Goal: Task Accomplishment & Management: Manage account settings

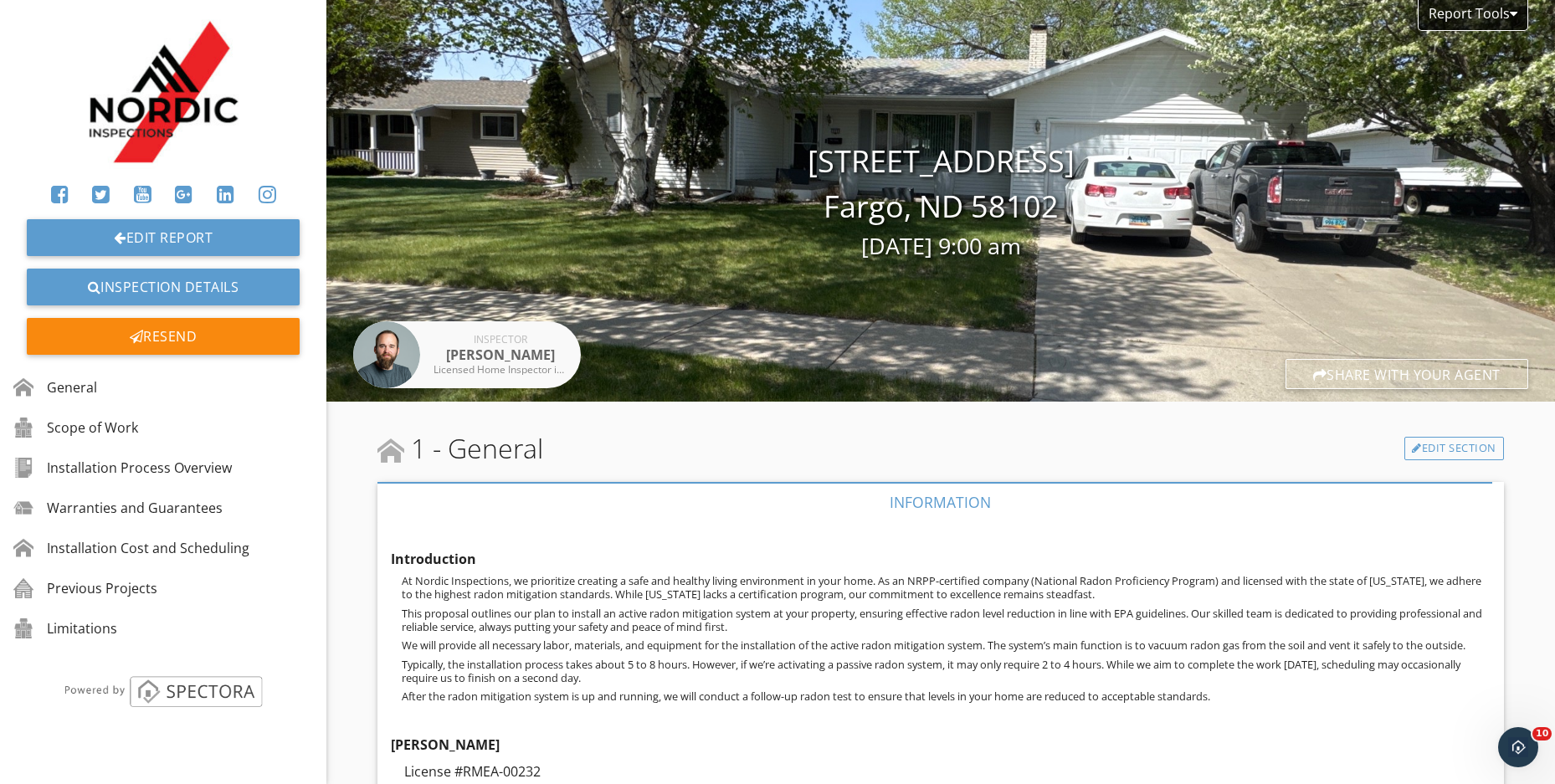
scroll to position [6978, 0]
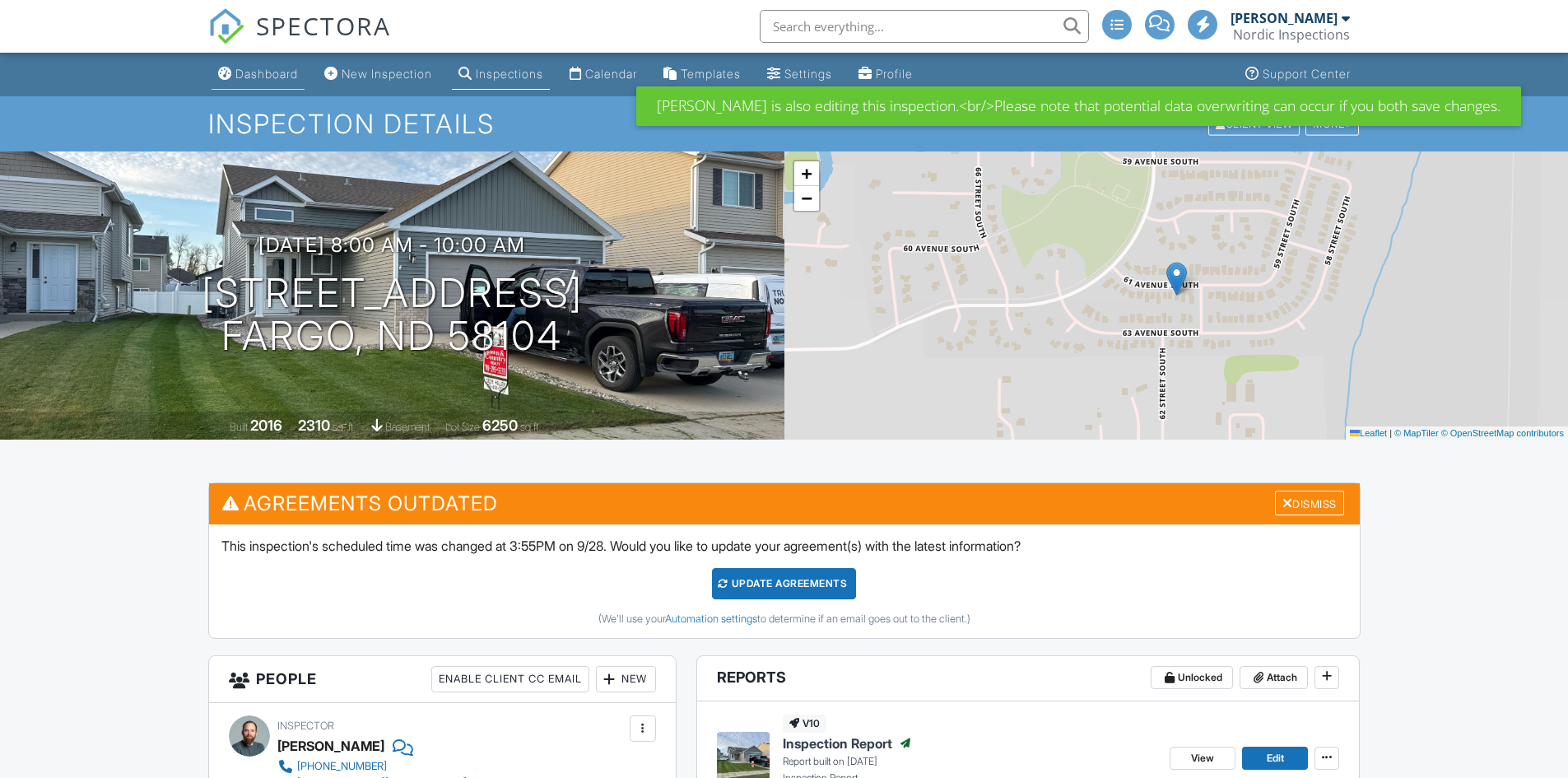
click at [262, 74] on div "Dashboard" at bounding box center [266, 73] width 62 height 14
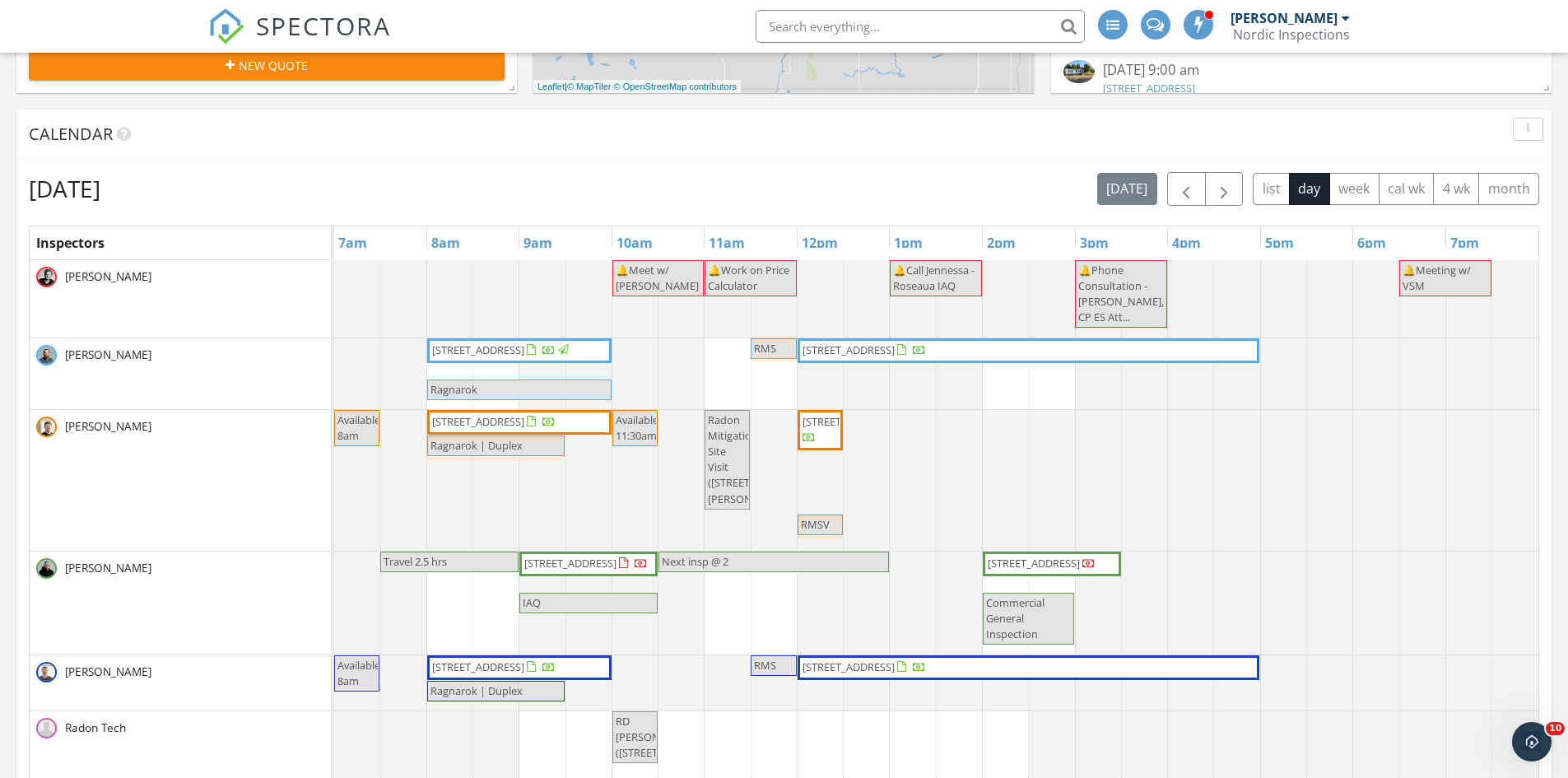
scroll to position [576, 0]
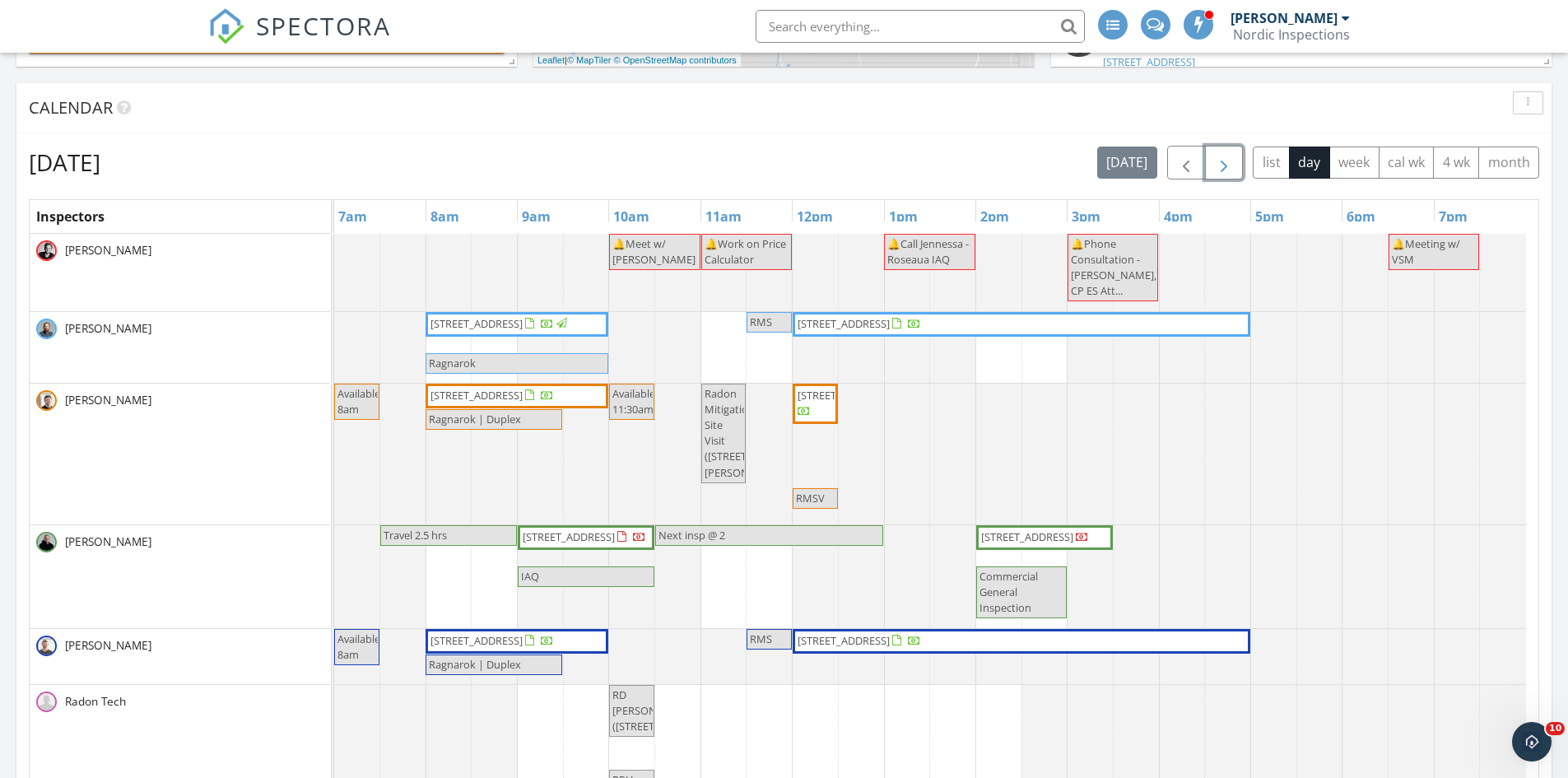
click at [1232, 154] on span "button" at bounding box center [1224, 163] width 20 height 20
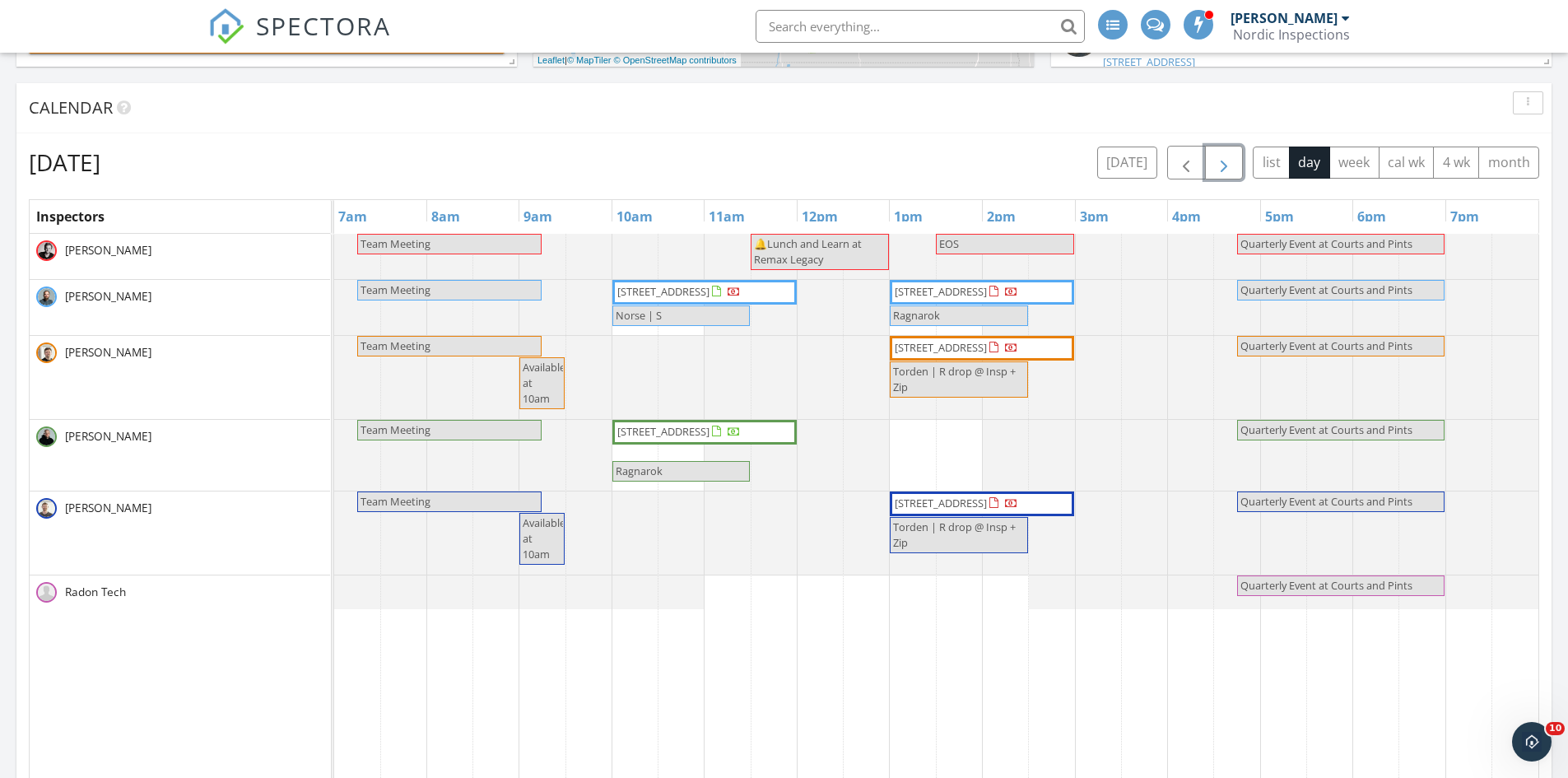
click at [1232, 154] on span "button" at bounding box center [1224, 163] width 20 height 20
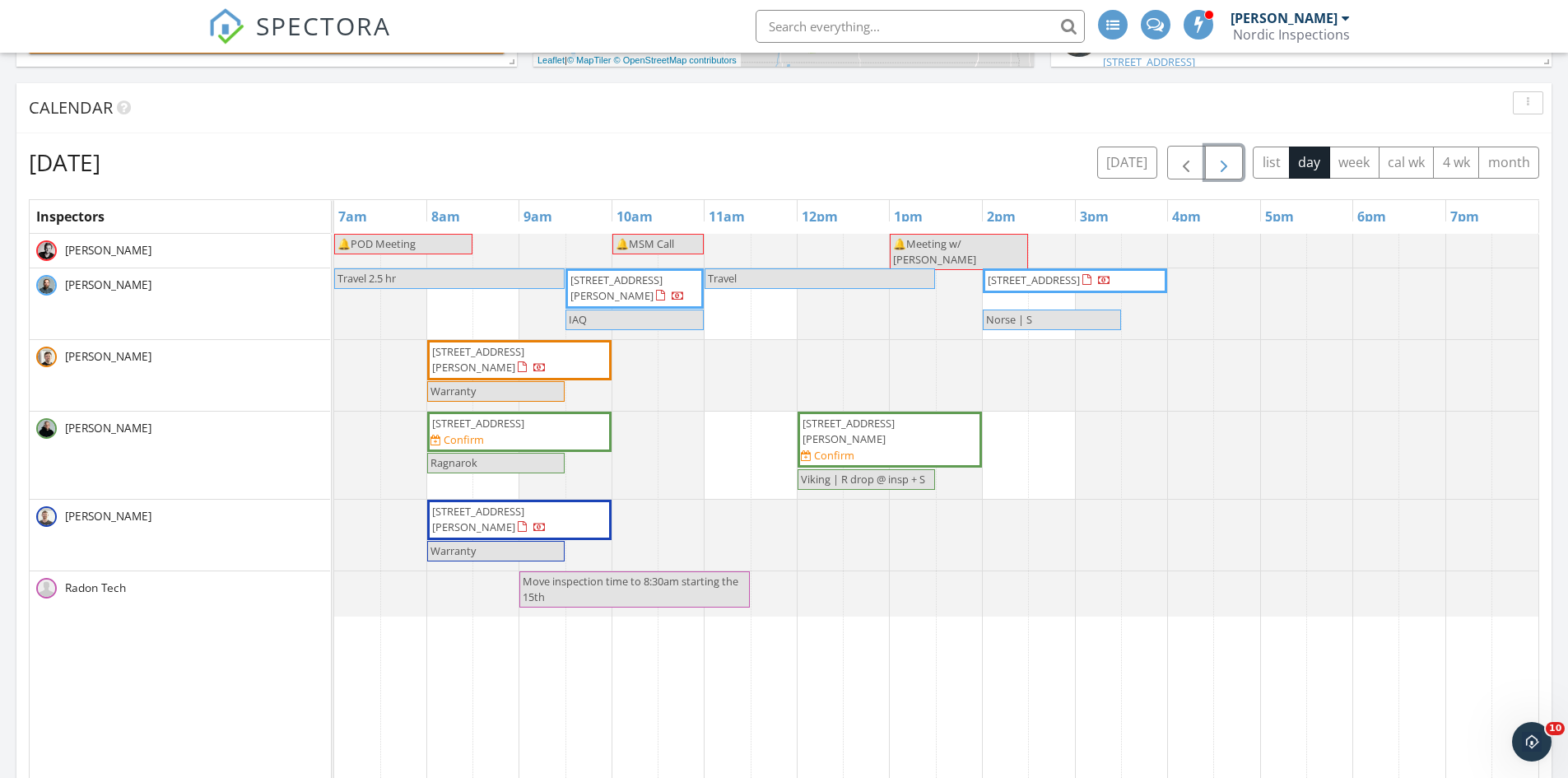
click at [1218, 163] on span "button" at bounding box center [1224, 163] width 20 height 20
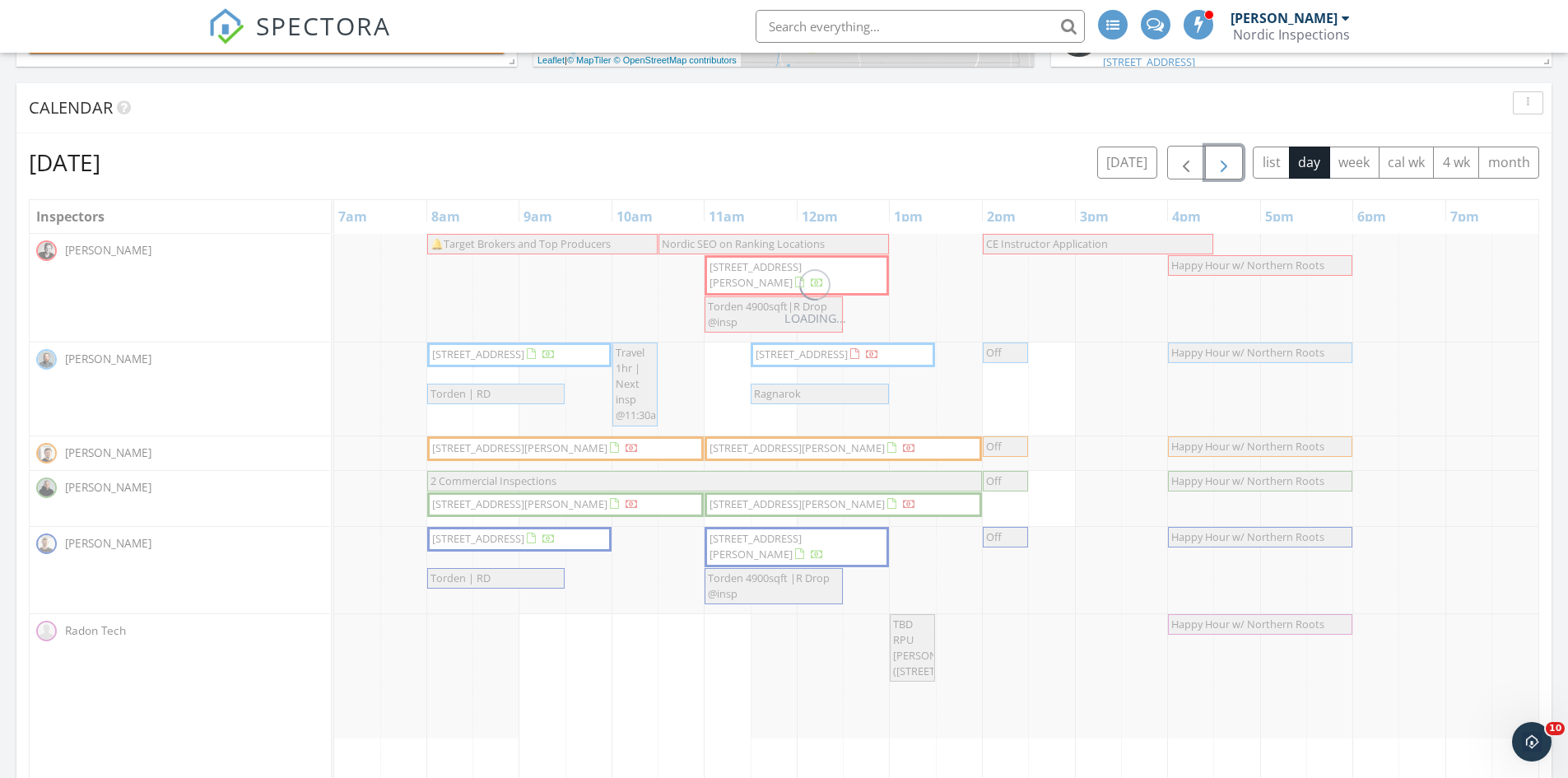
click at [1232, 155] on span "button" at bounding box center [1224, 163] width 20 height 20
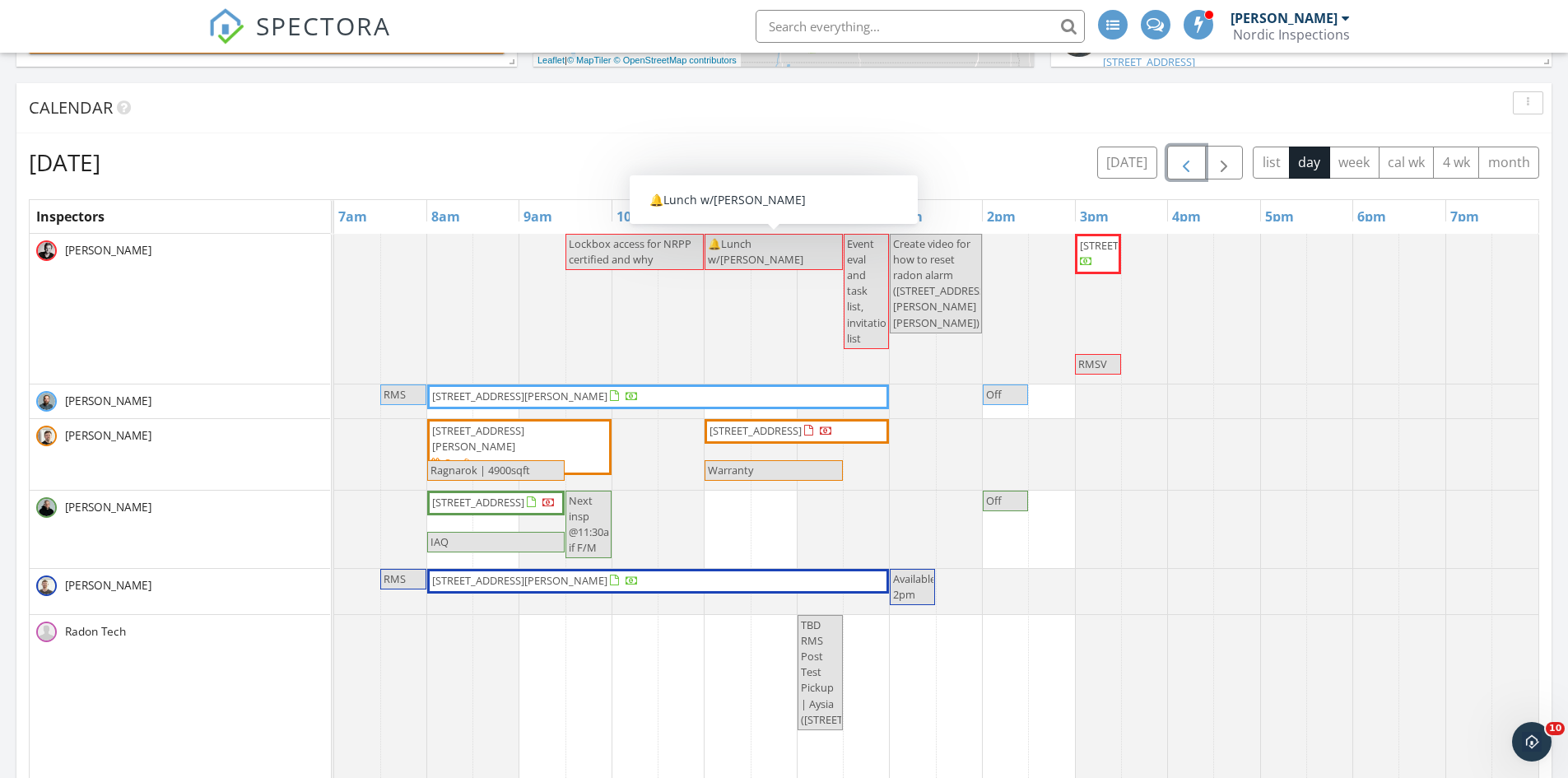
click at [1178, 156] on span "button" at bounding box center [1186, 163] width 20 height 20
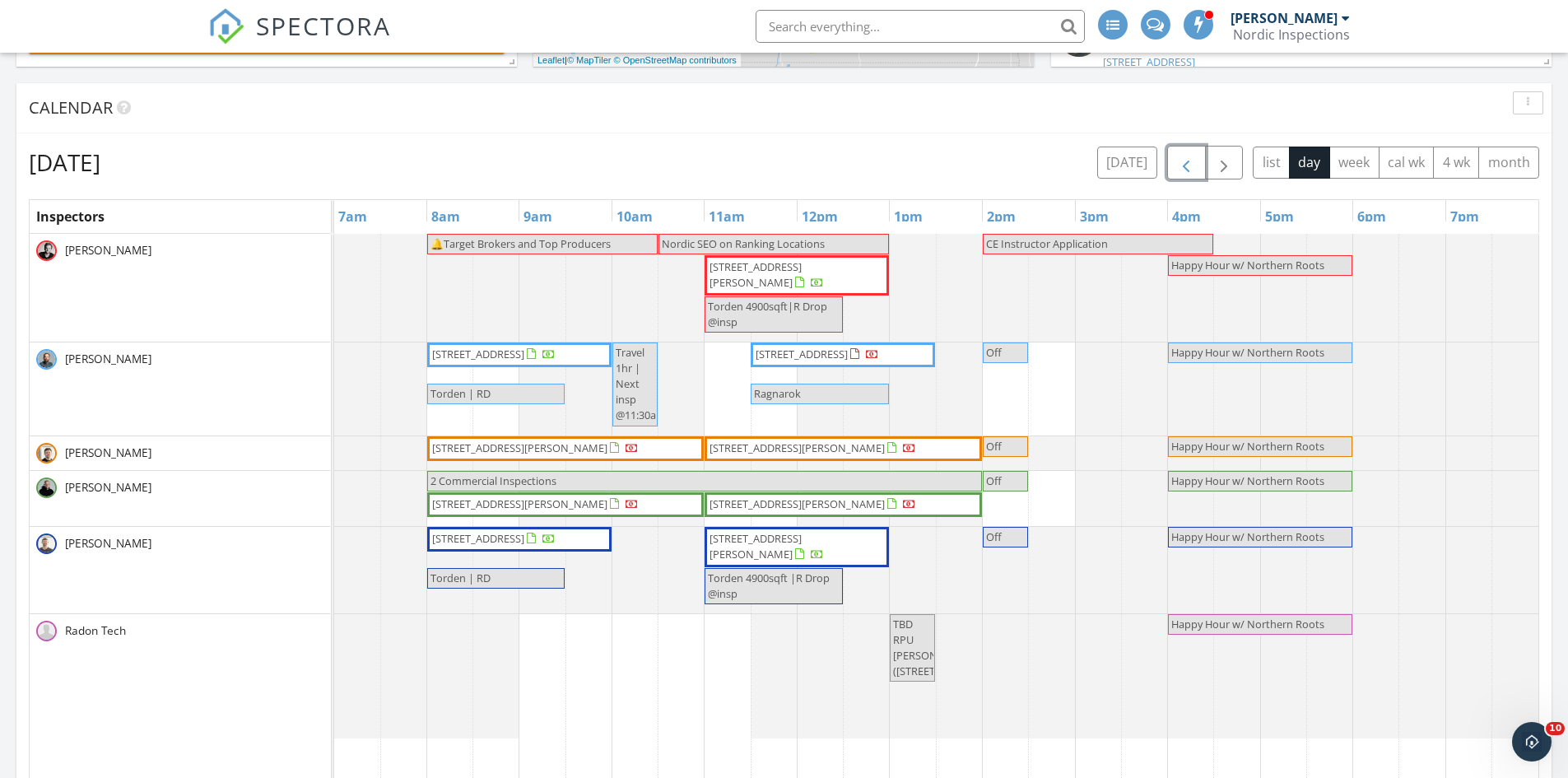
click at [1178, 156] on span "button" at bounding box center [1186, 163] width 20 height 20
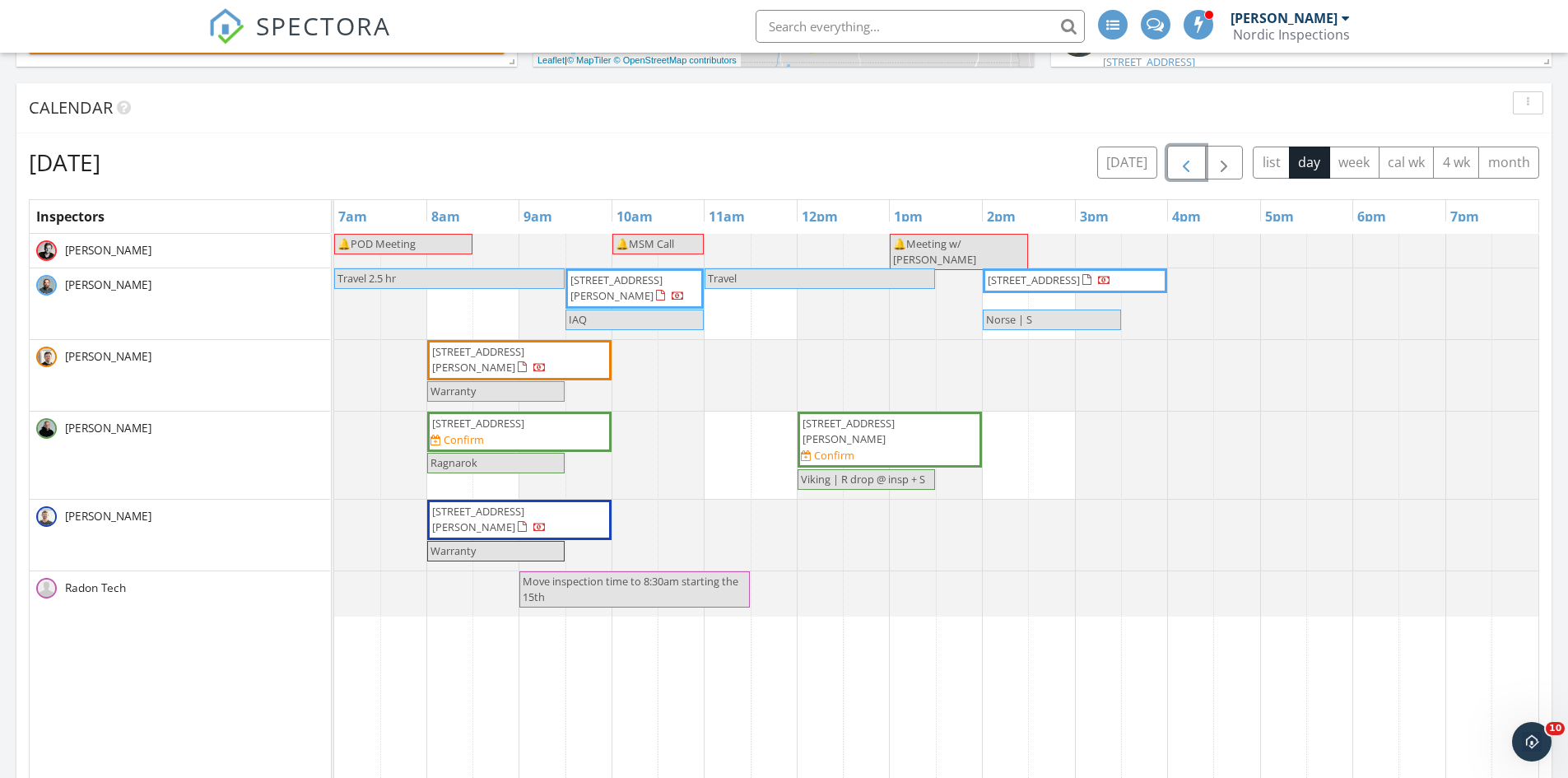
click at [1176, 163] on span "button" at bounding box center [1186, 163] width 20 height 20
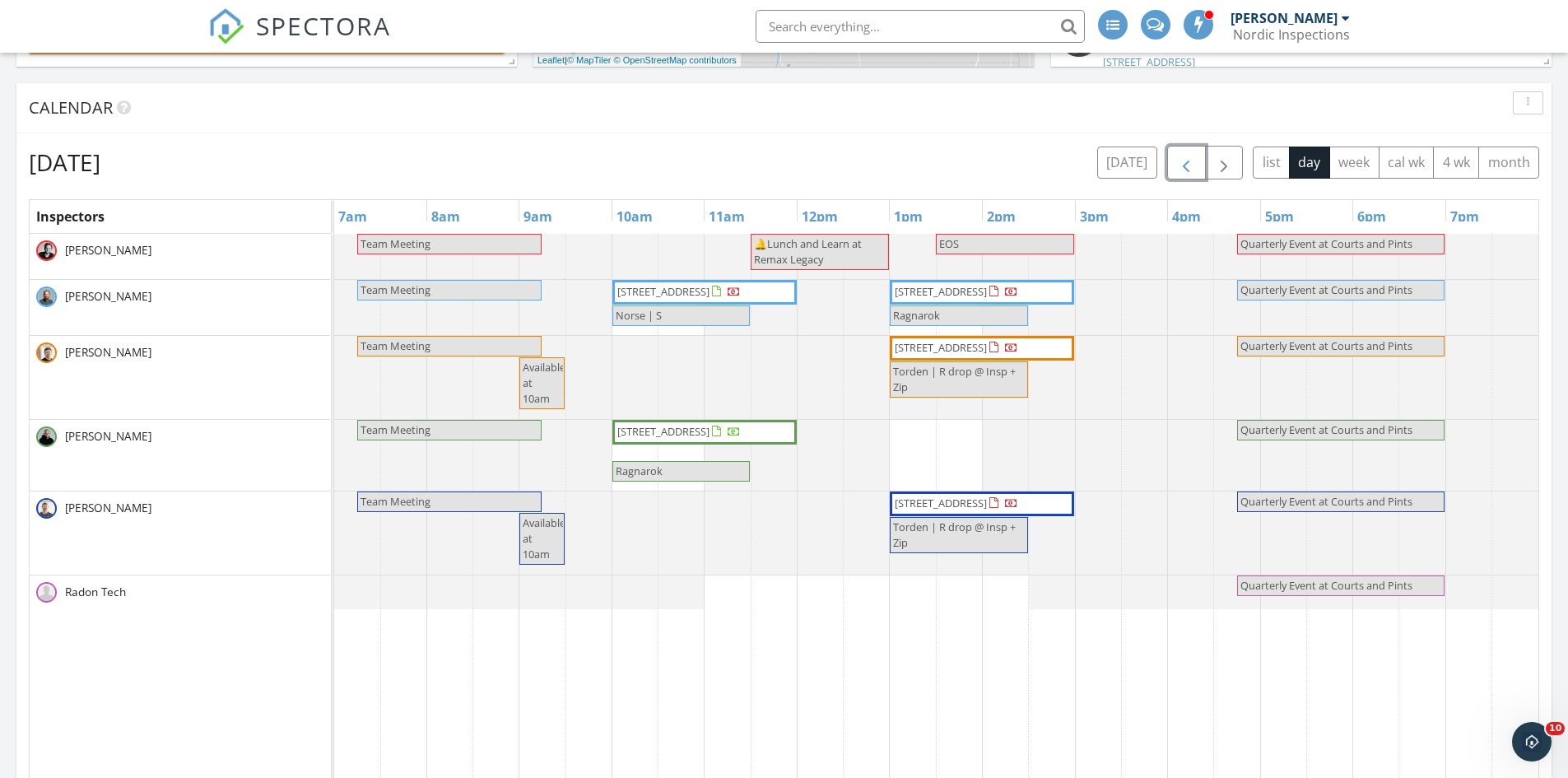
click at [1180, 160] on span "button" at bounding box center [1186, 163] width 20 height 20
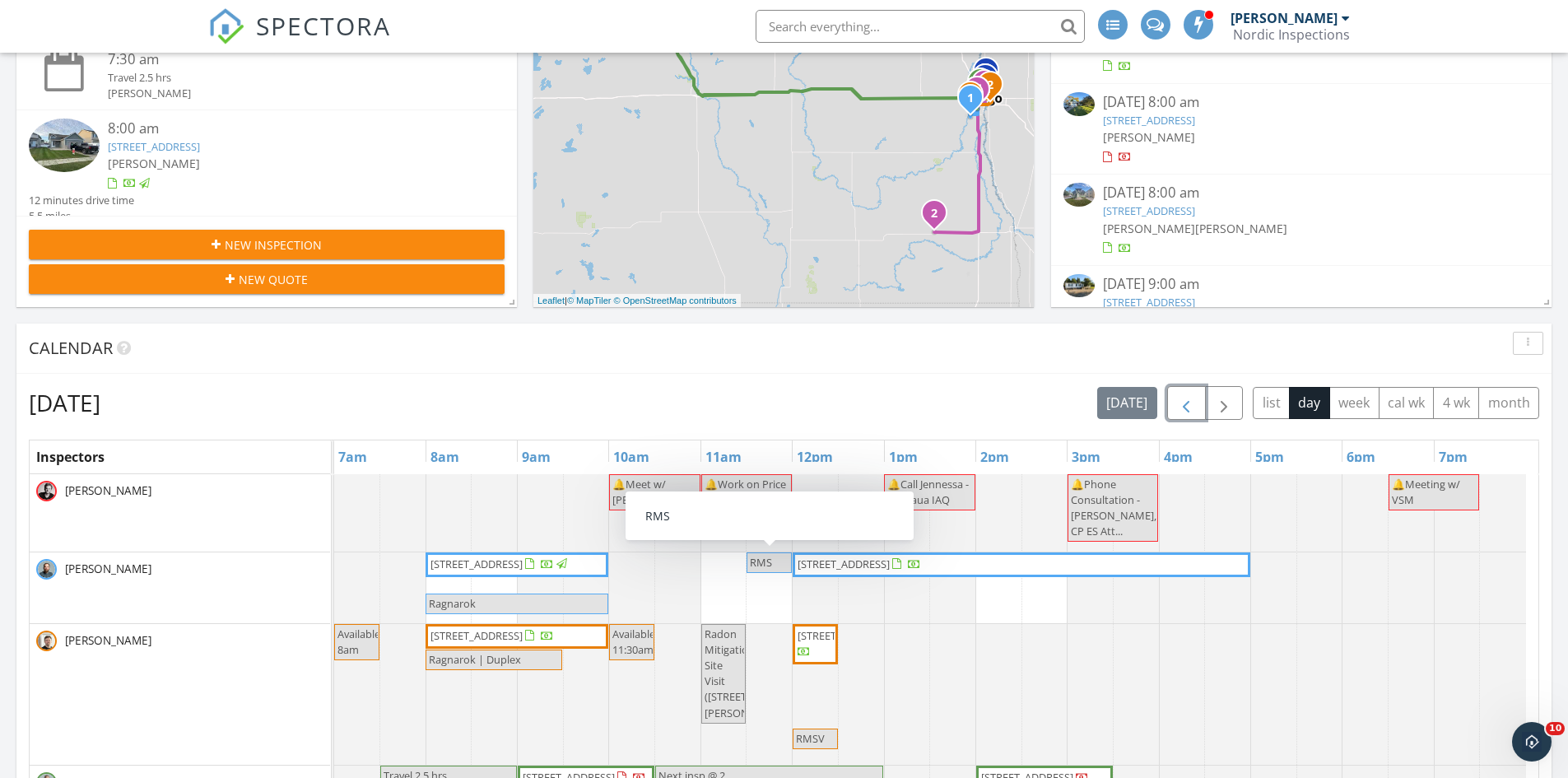
scroll to position [329, 0]
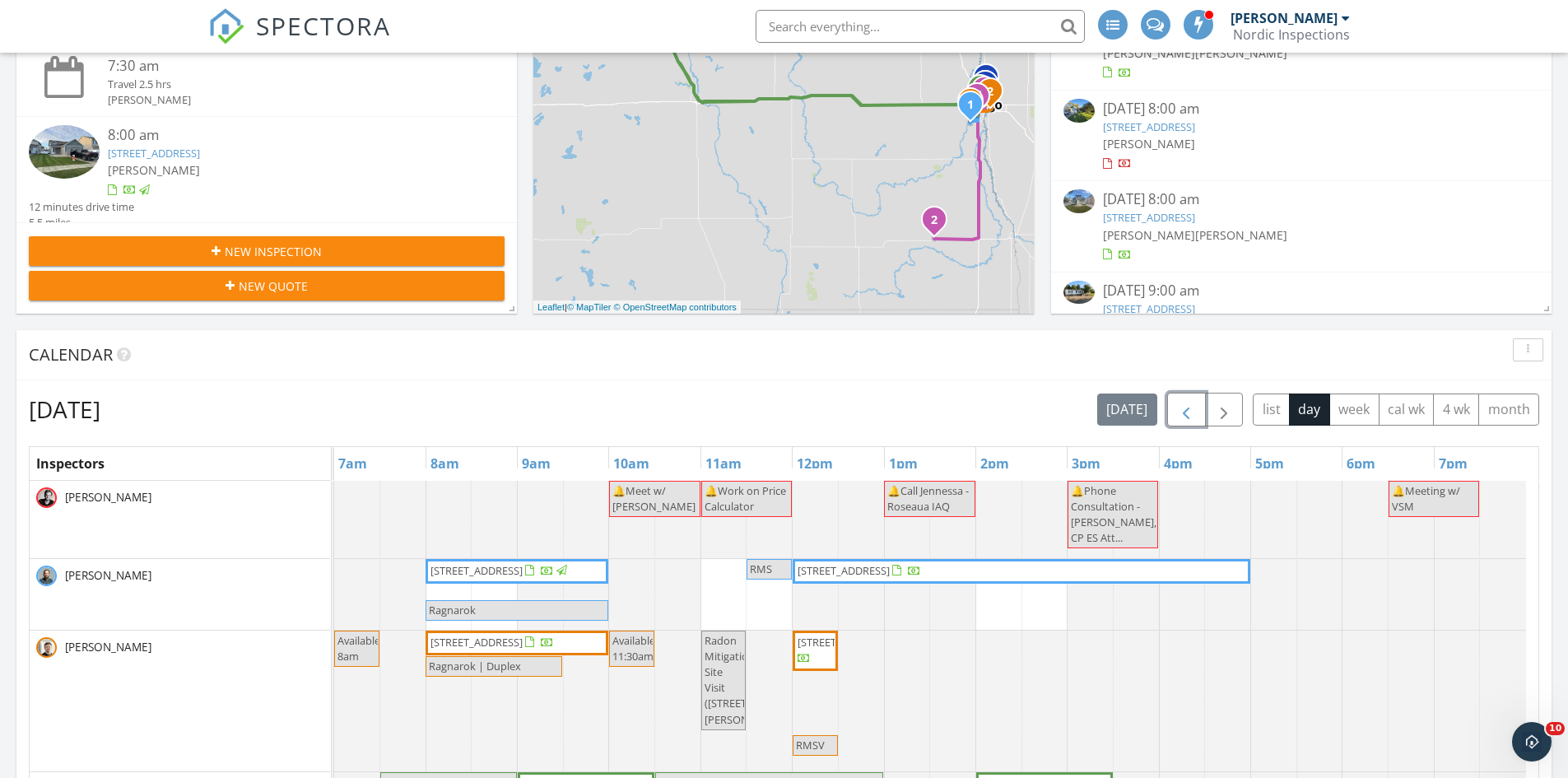
click at [468, 648] on span "[STREET_ADDRESS]" at bounding box center [476, 642] width 92 height 15
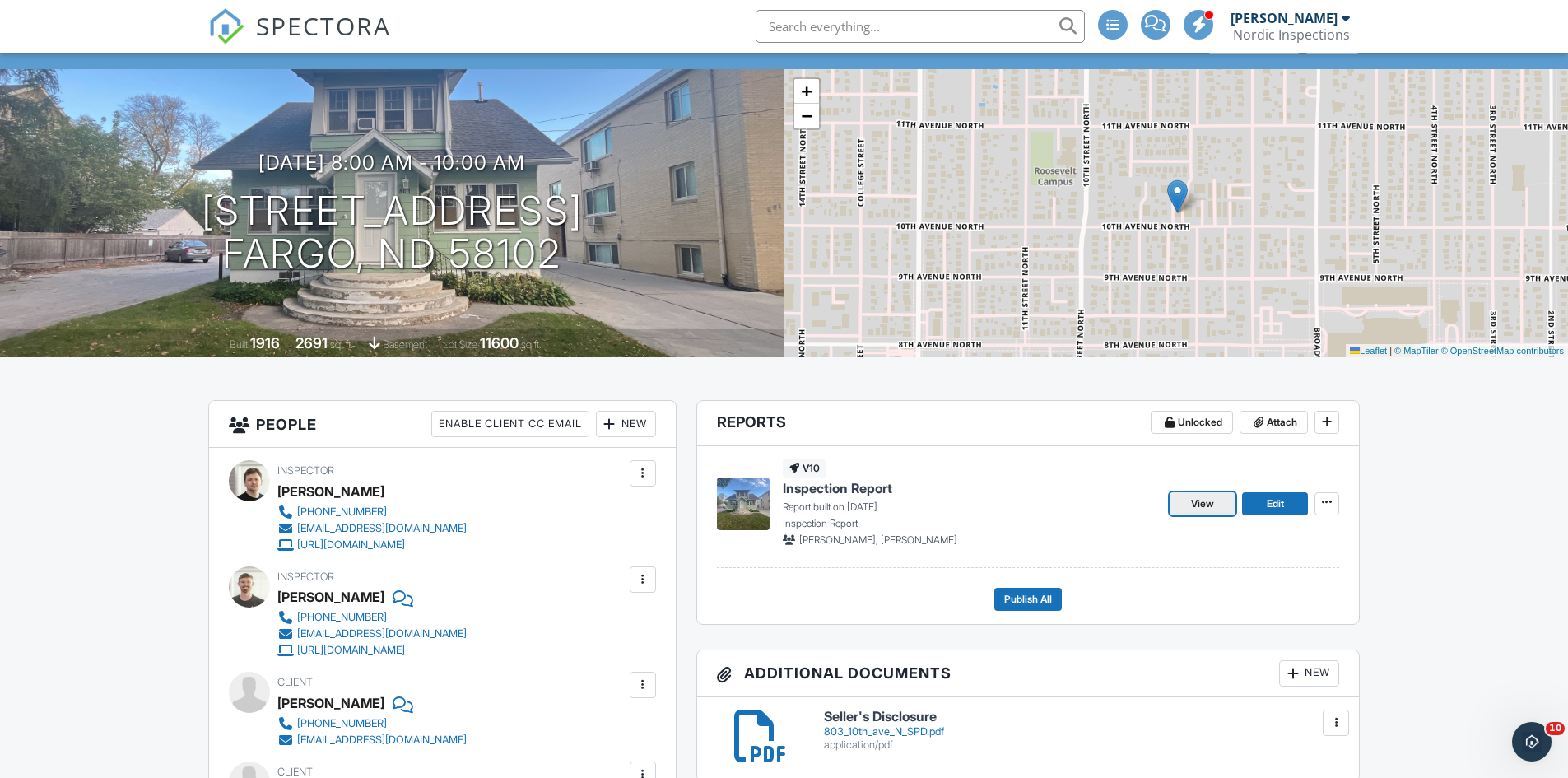
click at [1172, 505] on link "View" at bounding box center [1203, 504] width 66 height 23
click at [794, 32] on input "text" at bounding box center [920, 27] width 329 height 33
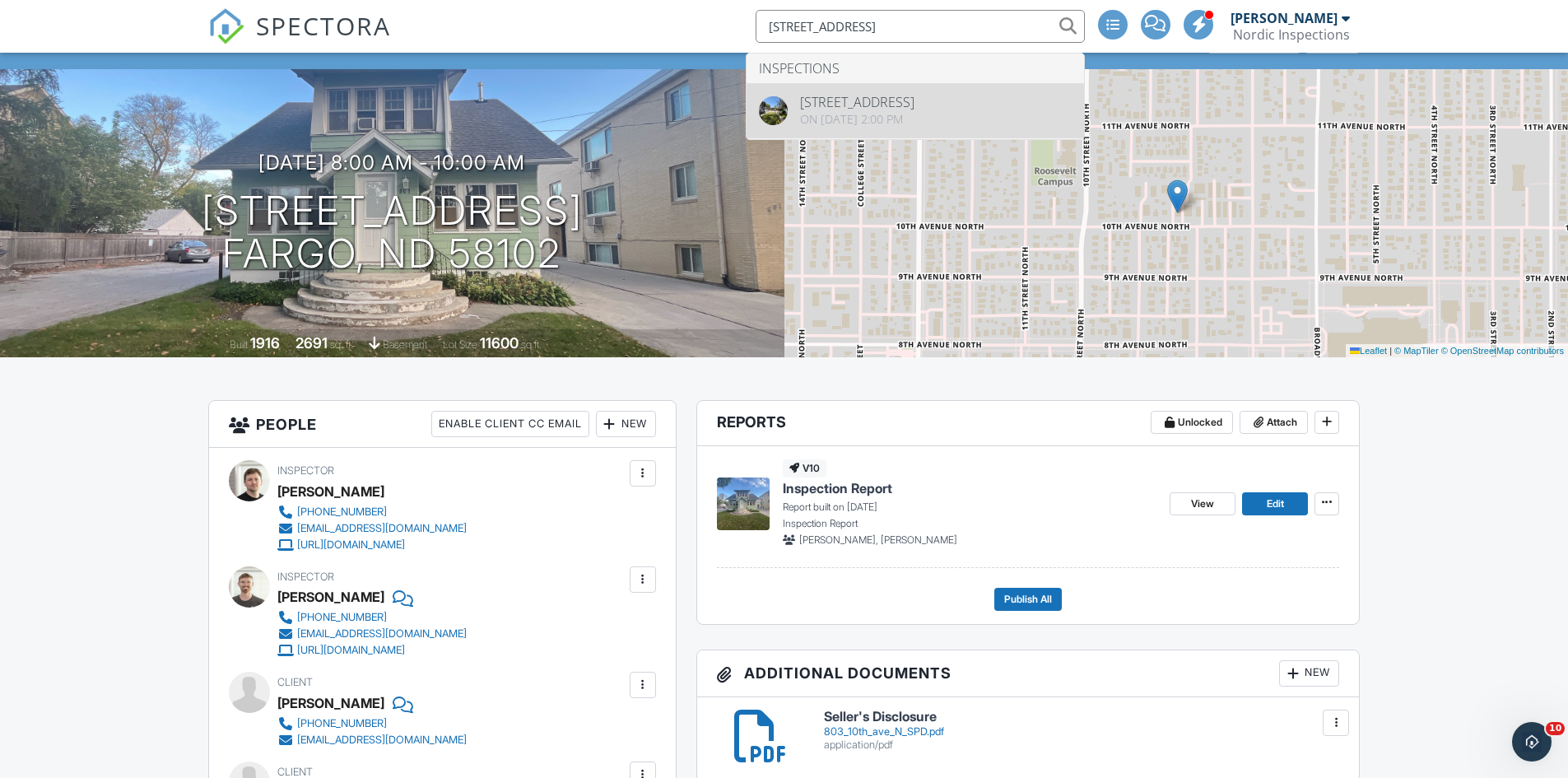
type input "[STREET_ADDRESS]"
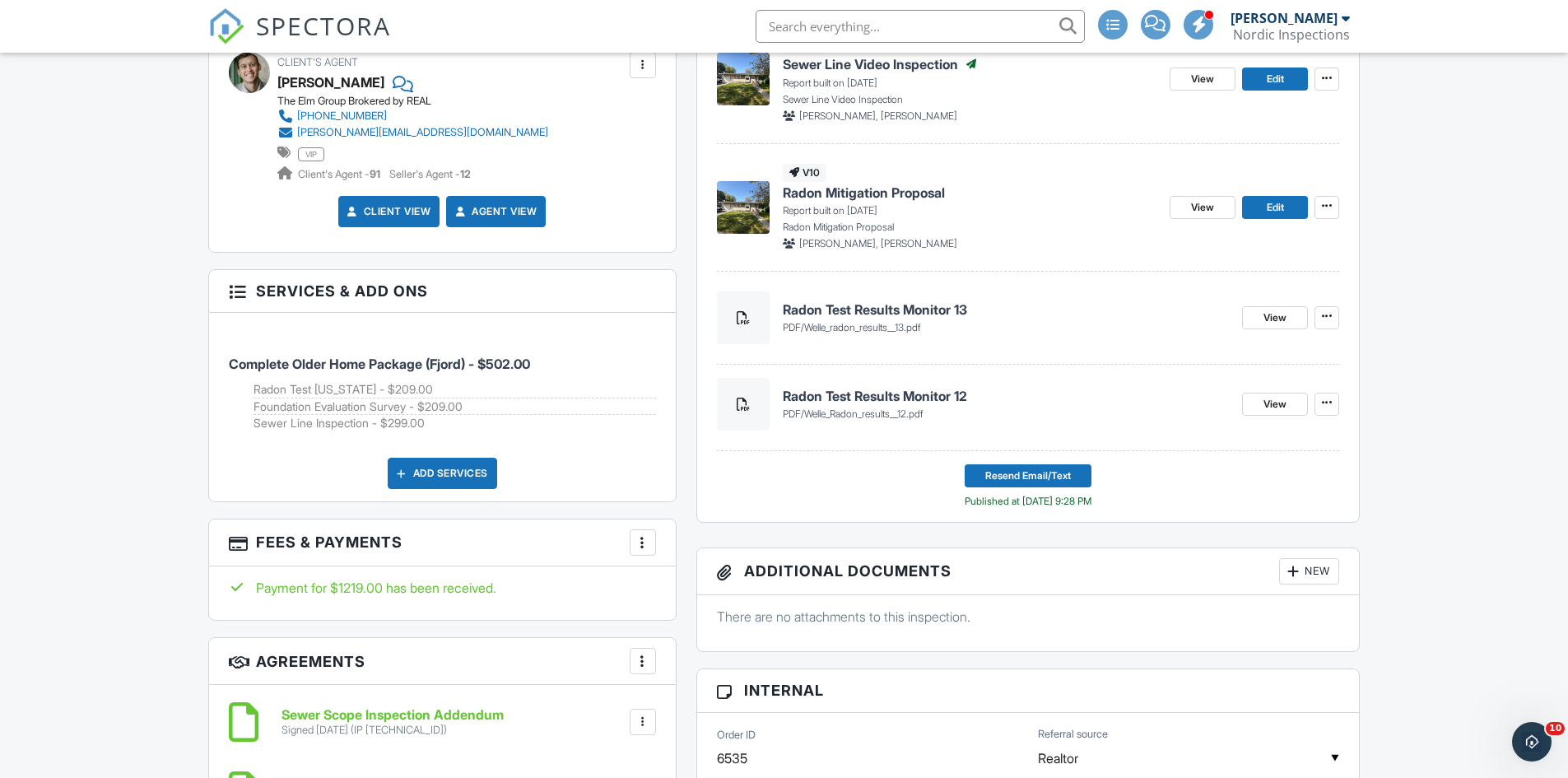
scroll to position [576, 0]
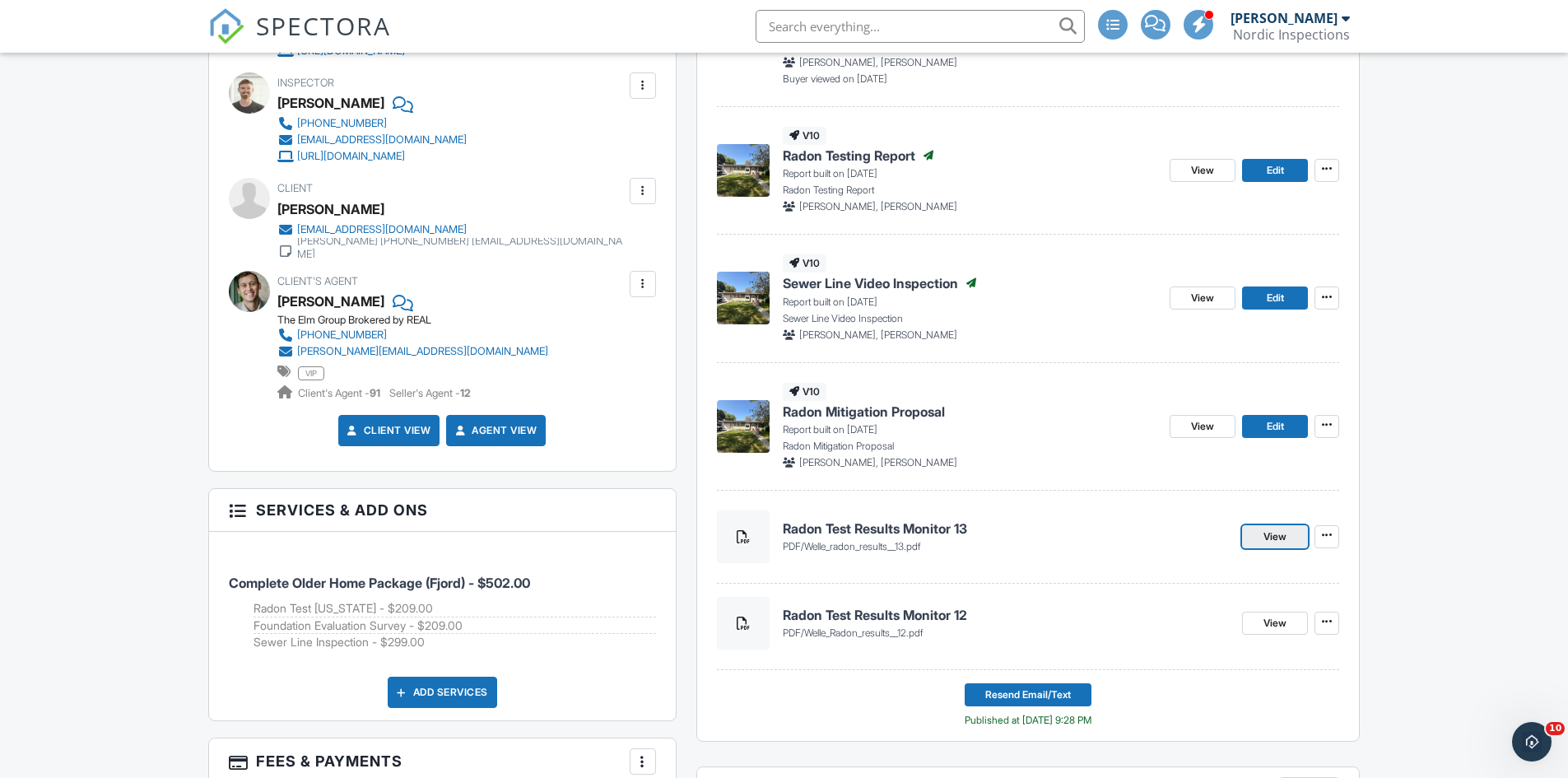
click at [1291, 535] on link "View" at bounding box center [1275, 536] width 66 height 23
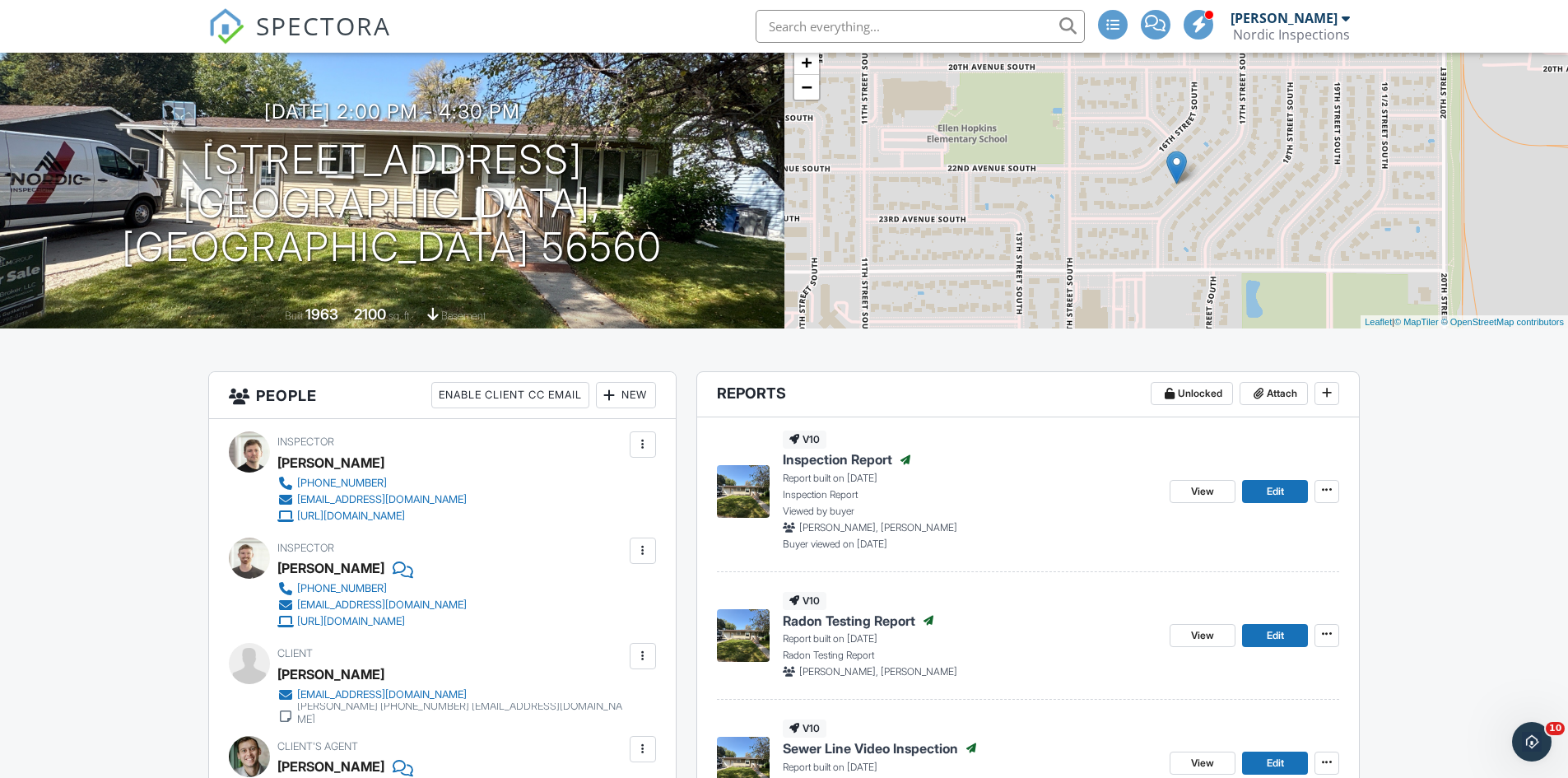
scroll to position [0, 0]
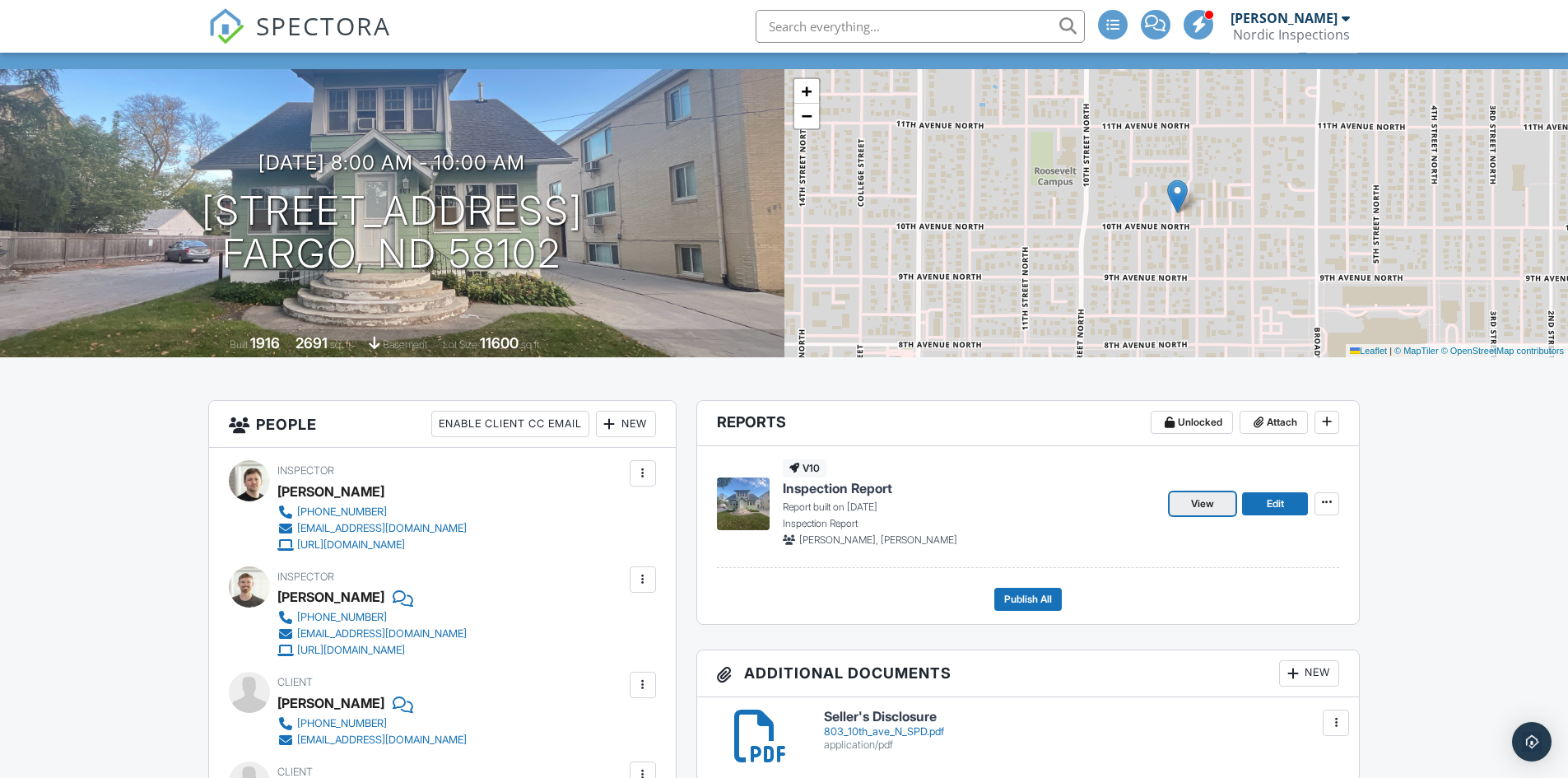
click at [1227, 513] on link "View" at bounding box center [1203, 504] width 66 height 23
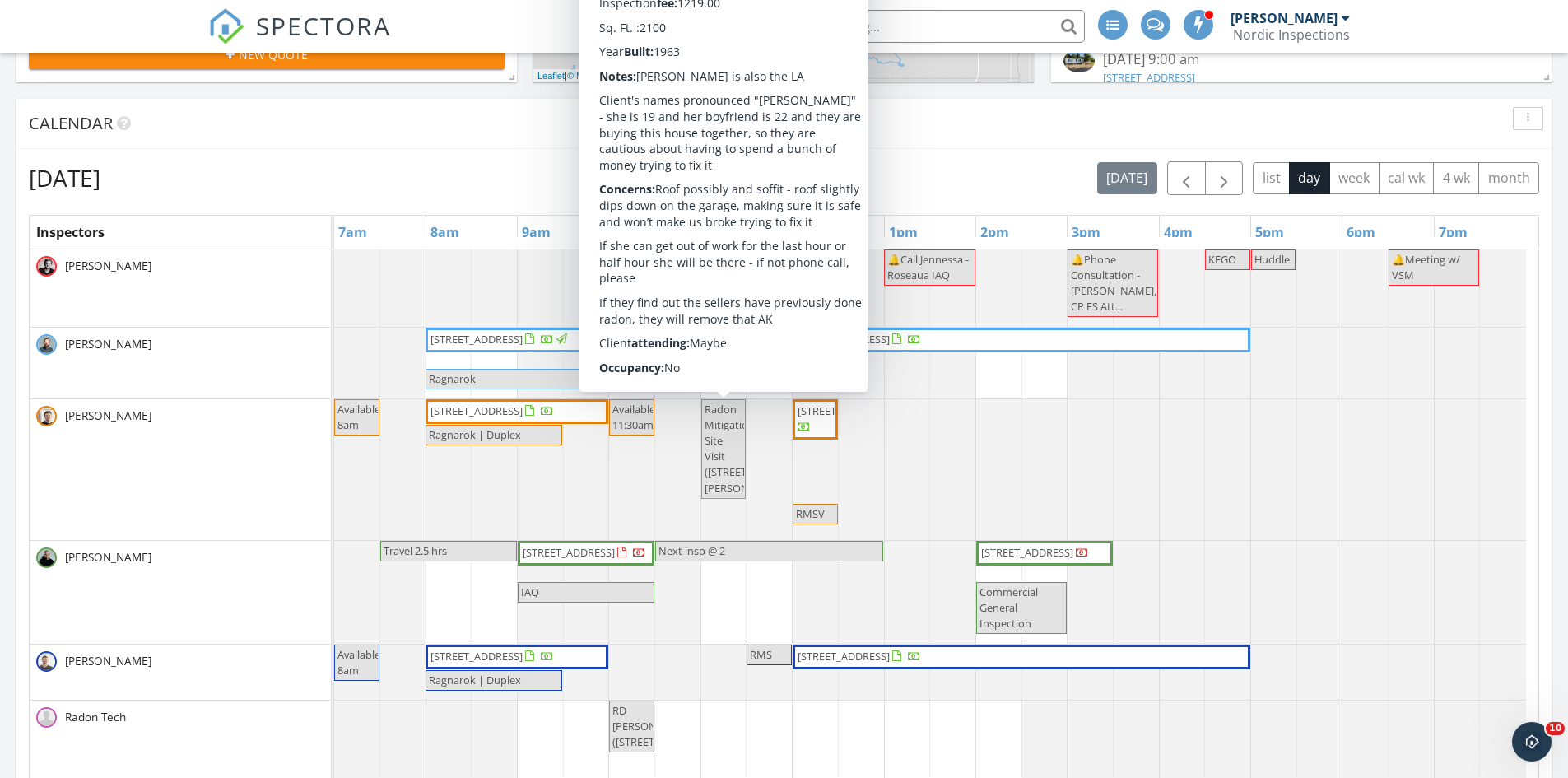
click at [728, 460] on span "Radon Mitigation Site Visit ([STREET_ADDRESS][PERSON_NAME])" at bounding box center [724, 449] width 42 height 95
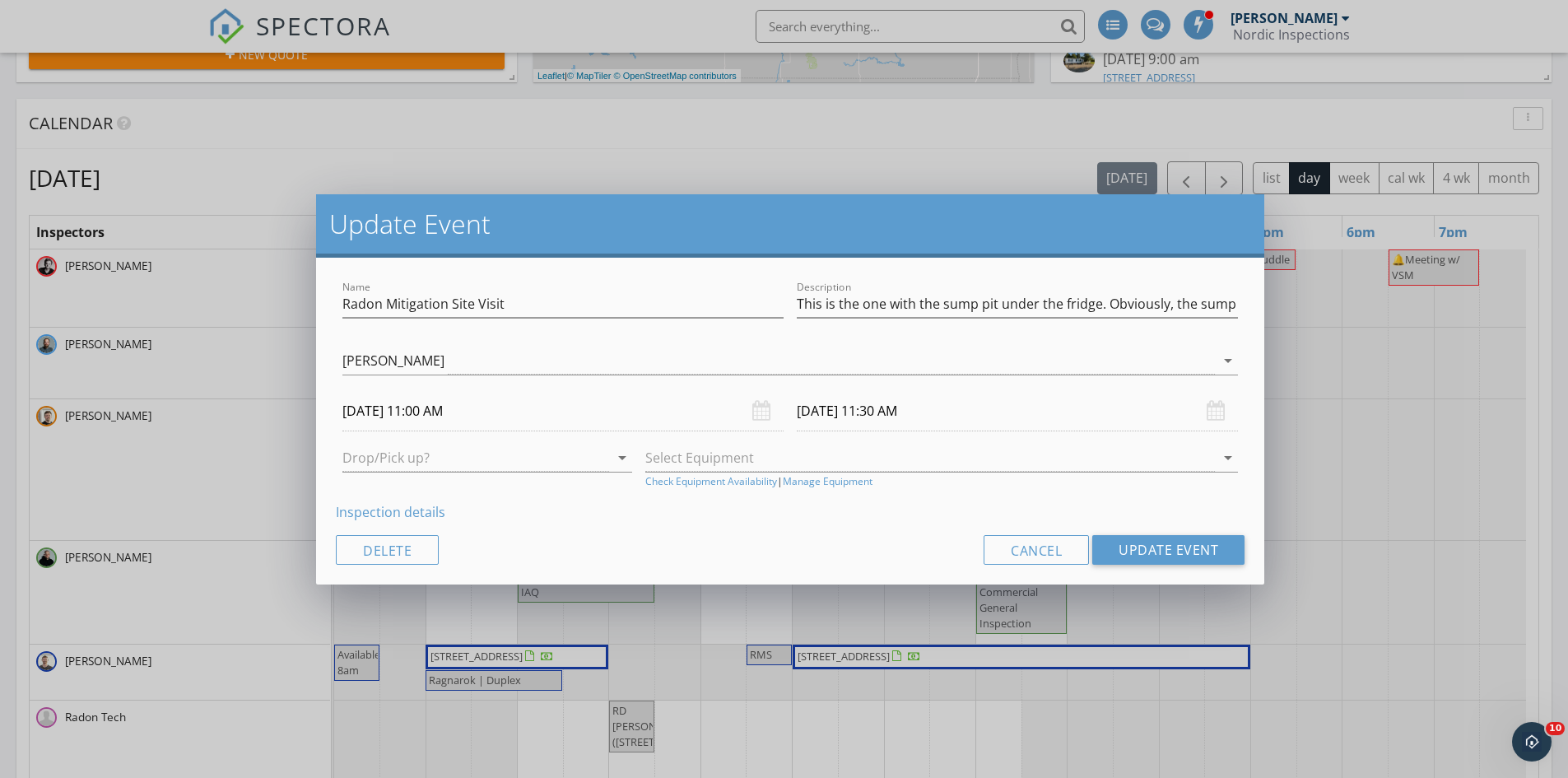
click at [1408, 479] on div "Update Event Name Radon Mitigation Site Visit Description This is the one with …" at bounding box center [784, 389] width 1568 height 778
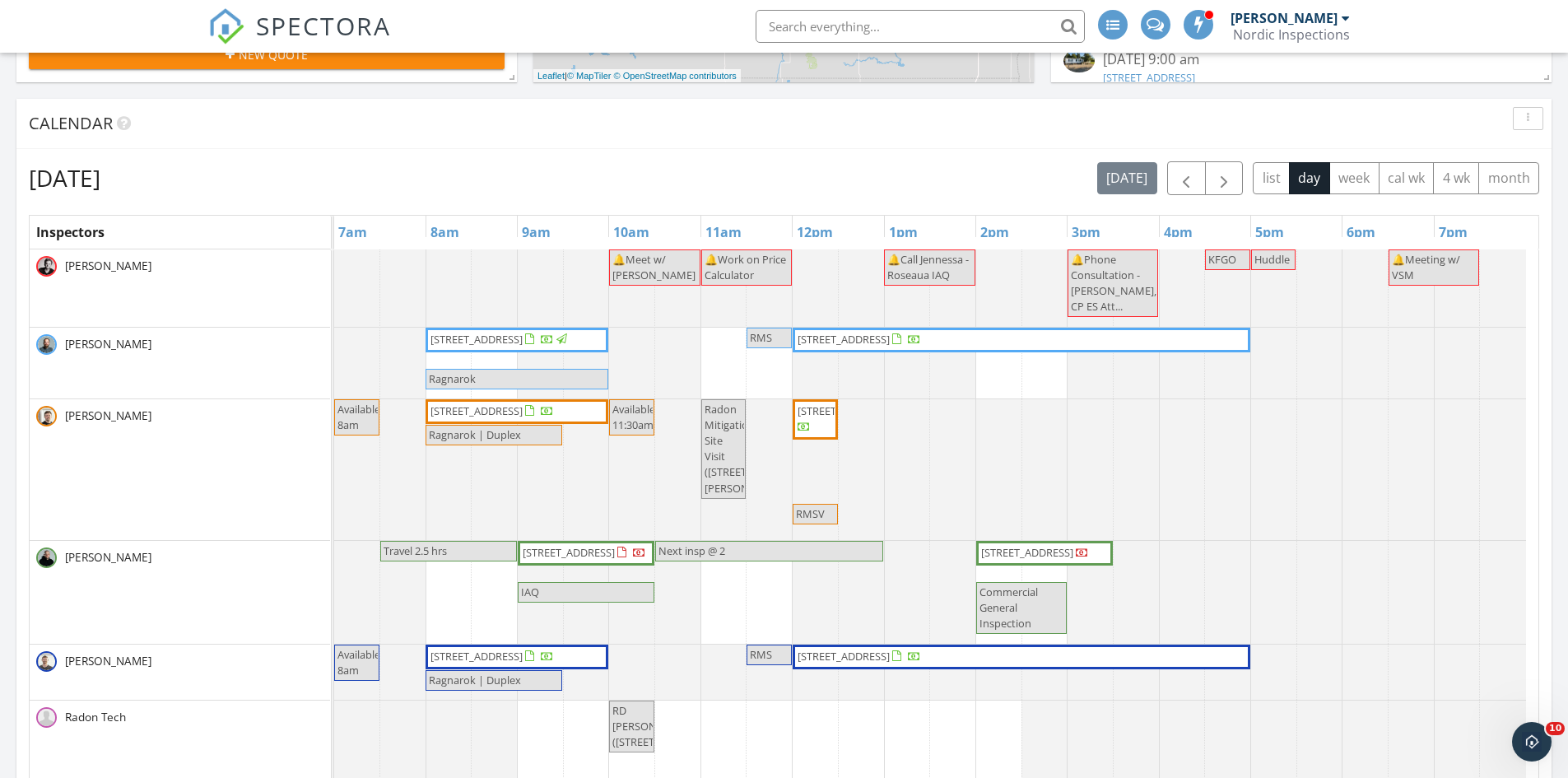
click at [808, 418] on span "[STREET_ADDRESS]" at bounding box center [844, 411] width 92 height 15
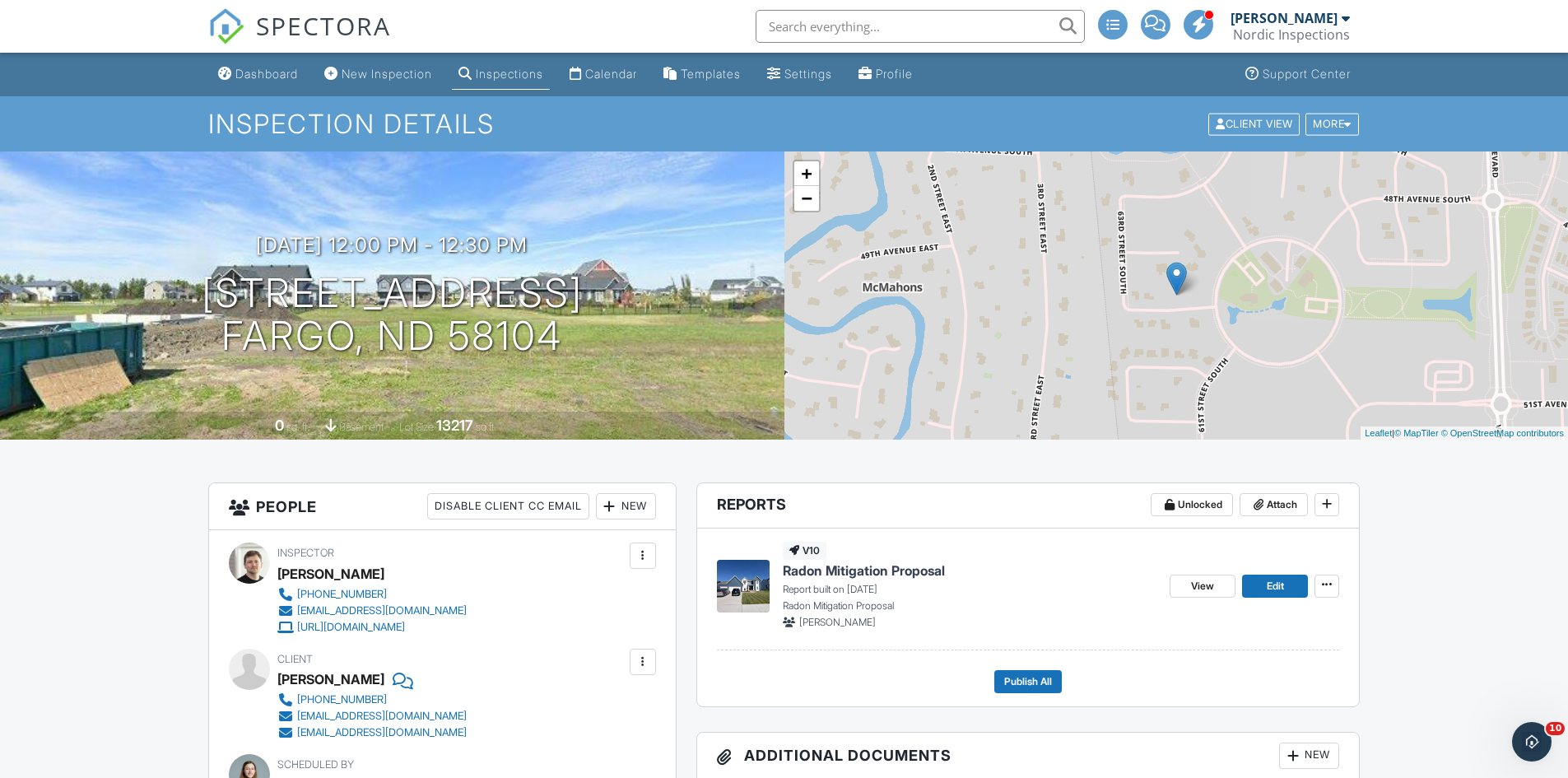
click at [622, 321] on div "09/29/2025 12:00 pm - 12:30 pm 6187 49th Ave S Fargo, ND 58104" at bounding box center [392, 296] width 785 height 125
click at [621, 311] on div "09/29/2025 12:00 pm - 12:30 pm 6187 49th Ave S Fargo, ND 58104" at bounding box center [392, 296] width 785 height 125
click at [348, 272] on h1 "6187 49th Ave S Fargo, ND 58104" at bounding box center [392, 315] width 381 height 87
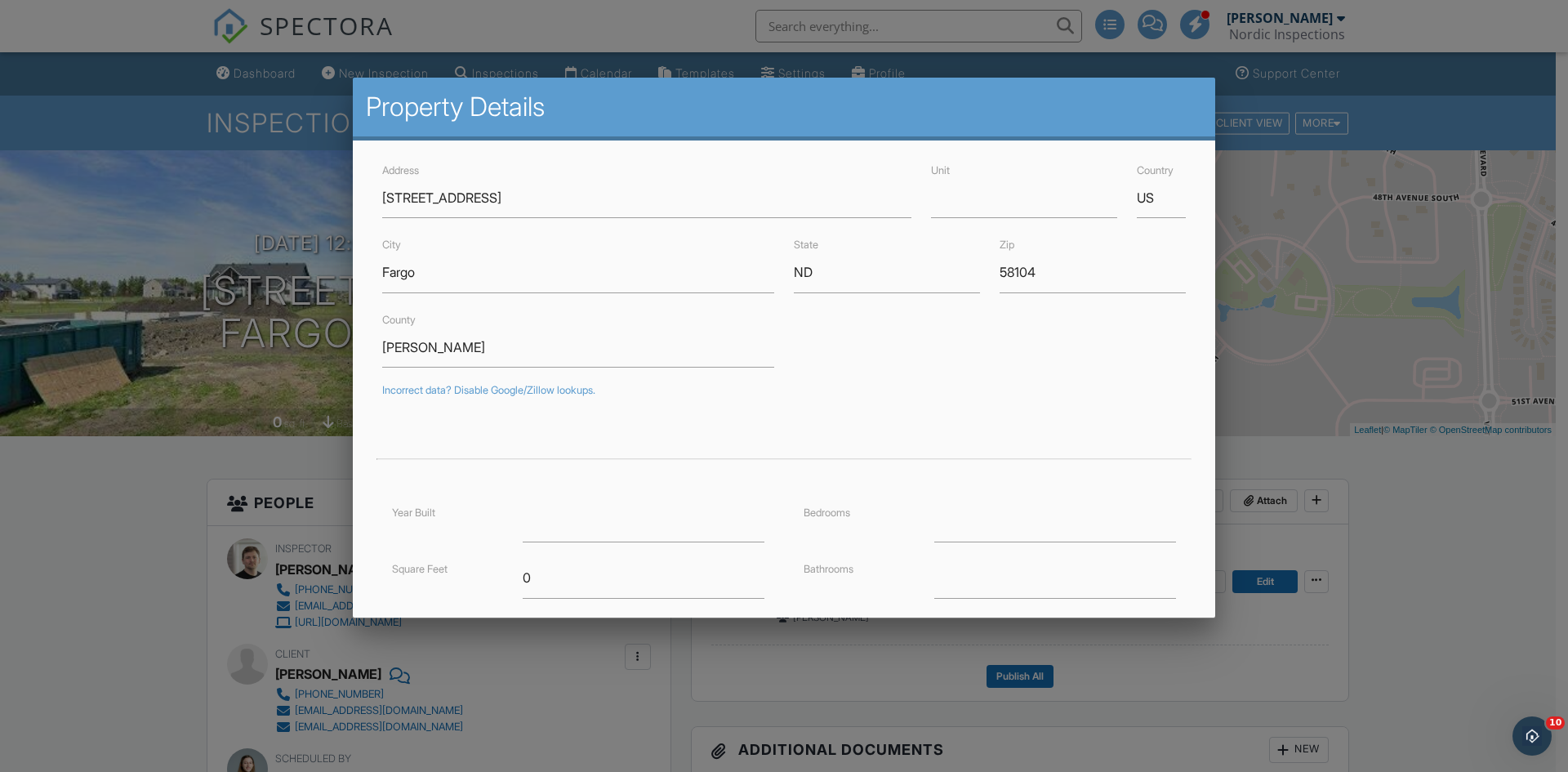
click at [312, 271] on div at bounding box center [784, 400] width 1568 height 965
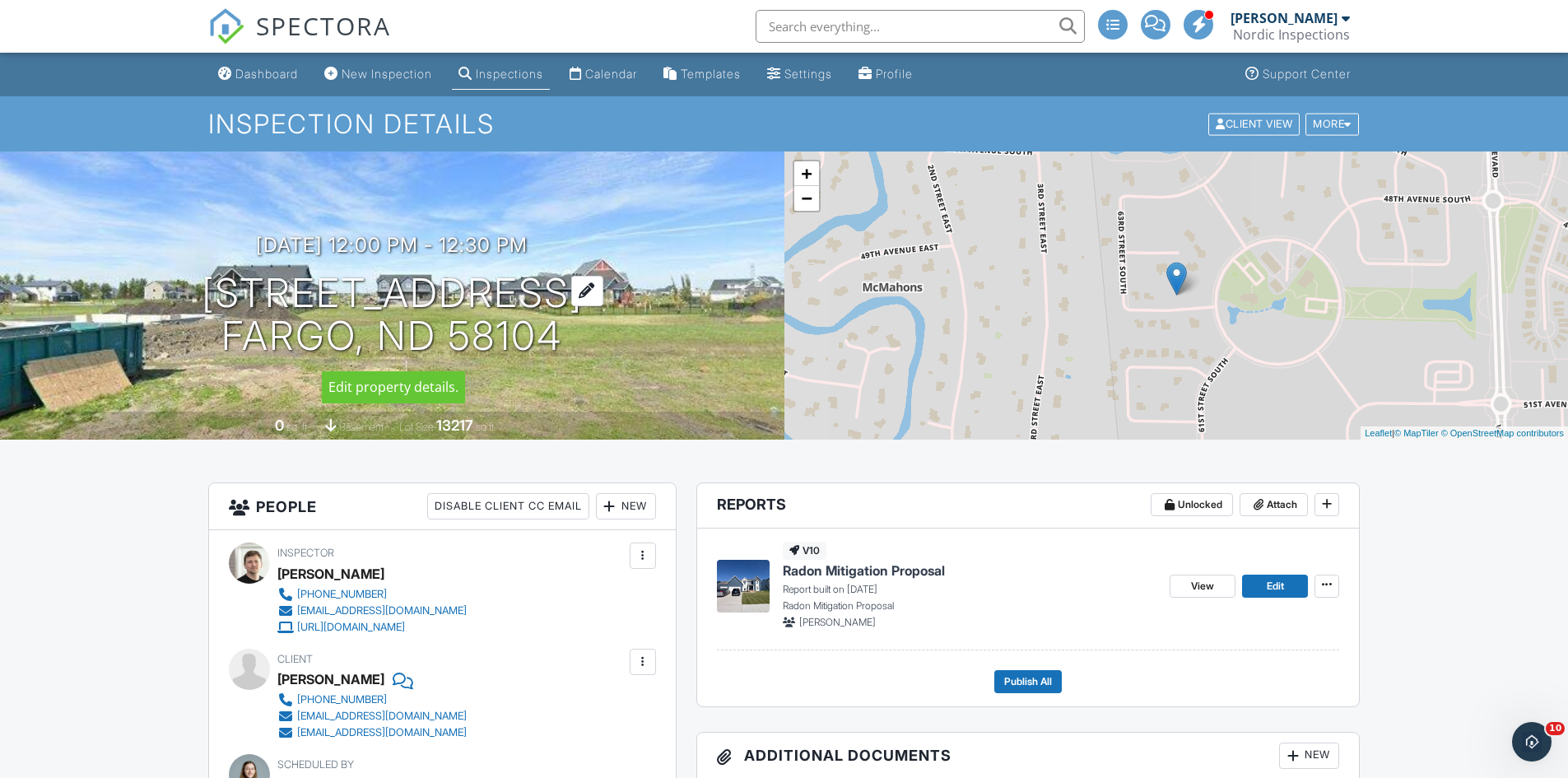
click at [571, 300] on div at bounding box center [587, 291] width 32 height 31
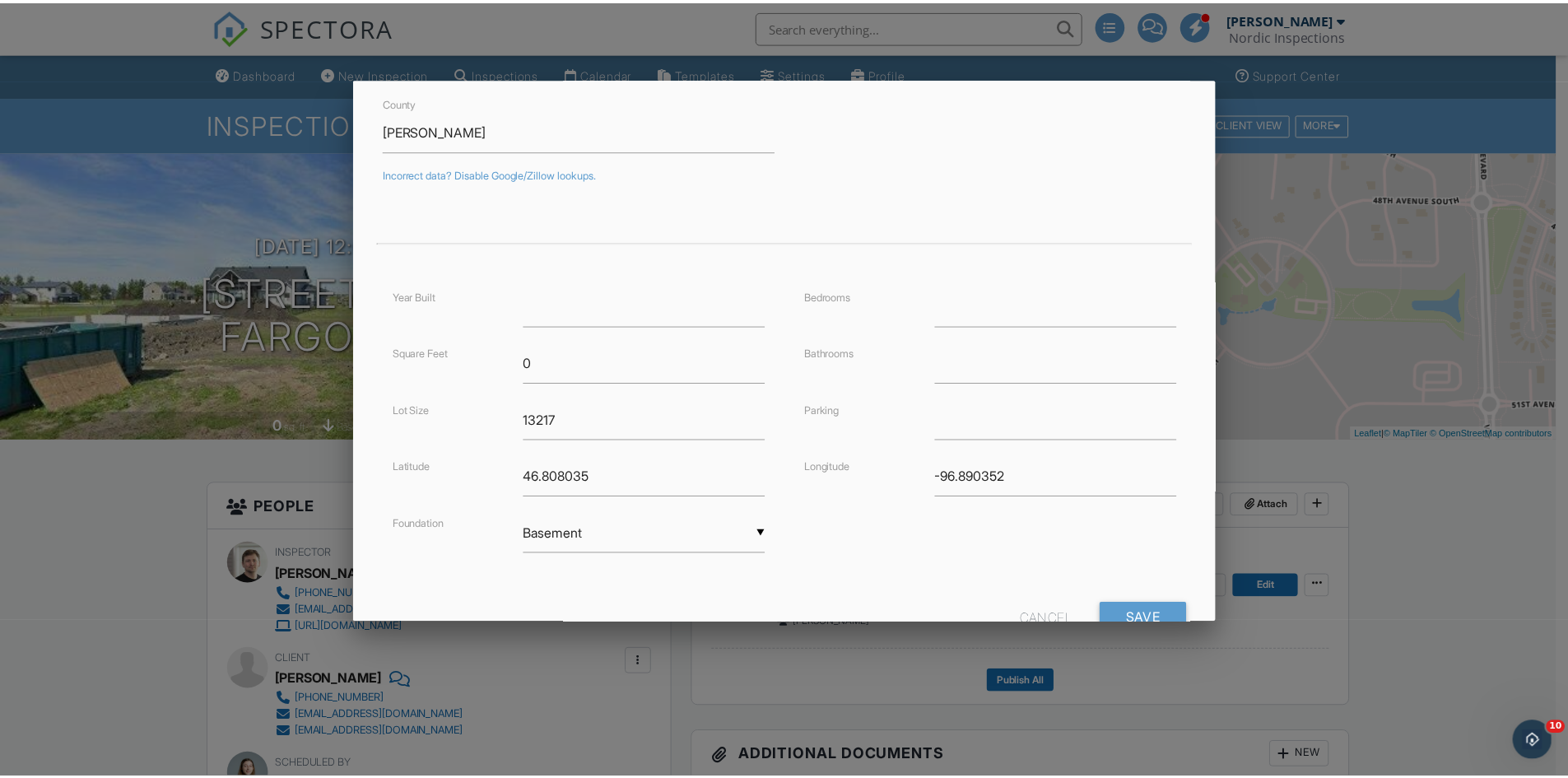
scroll to position [278, 0]
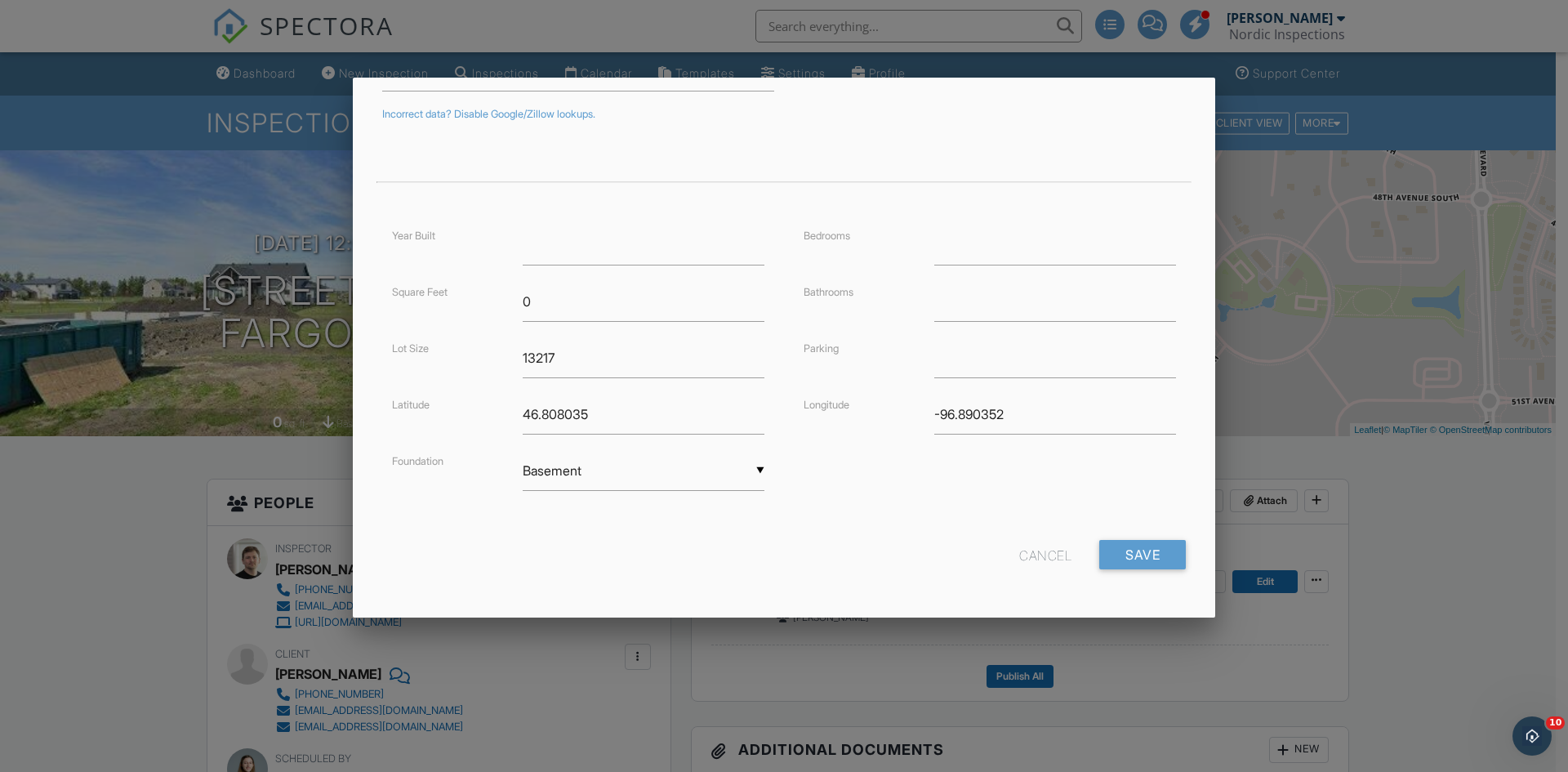
click at [299, 293] on div at bounding box center [784, 400] width 1568 height 965
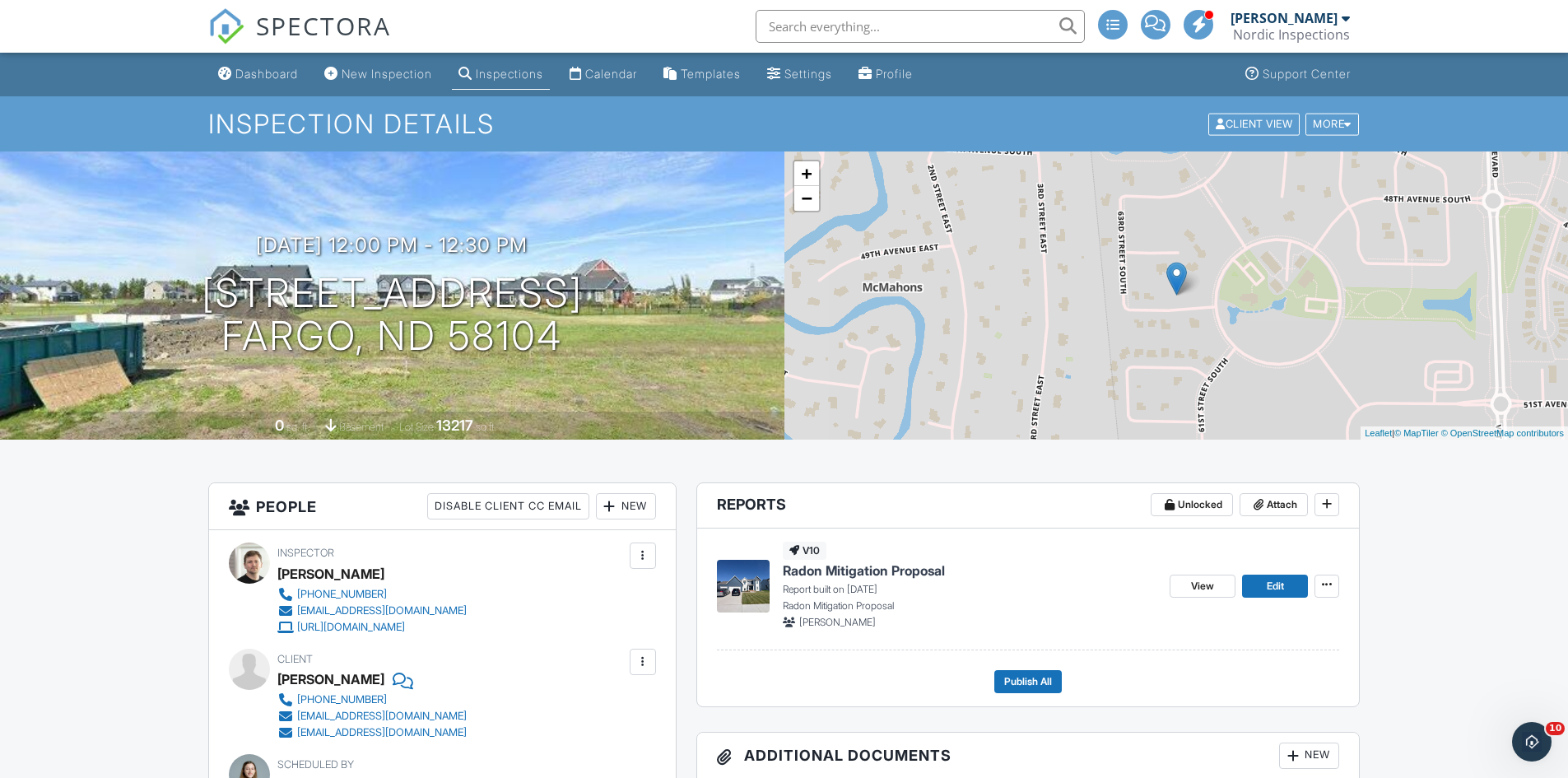
click at [159, 274] on div "09/29/2025 12:00 pm - 12:30 pm 6187 49th Ave S Fargo, ND 58104" at bounding box center [392, 296] width 785 height 125
click at [660, 388] on div "09/29/2025 12:00 pm - 12:30 pm 6187 49th Ave S Fargo, ND 58104 0 sq. ft. baseme…" at bounding box center [392, 295] width 785 height 288
click at [682, 368] on div "09/29/2025 12:00 pm - 12:30 pm 6187 49th Ave S Fargo, ND 58104 0 sq. ft. baseme…" at bounding box center [392, 295] width 785 height 288
click at [1189, 578] on link "View" at bounding box center [1203, 586] width 66 height 23
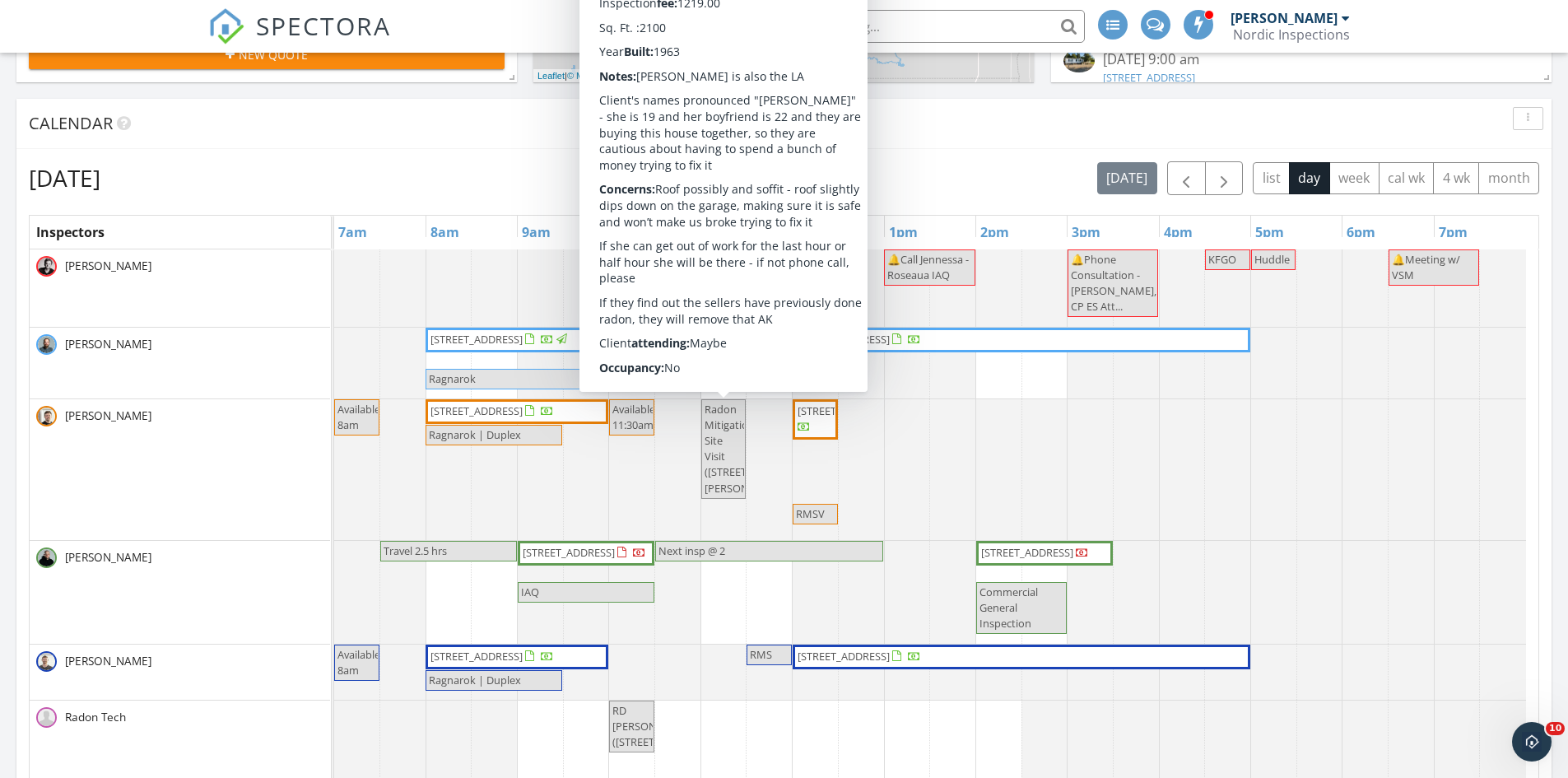
click at [728, 433] on span "Radon Mitigation Site Visit ([STREET_ADDRESS][PERSON_NAME])" at bounding box center [724, 449] width 42 height 95
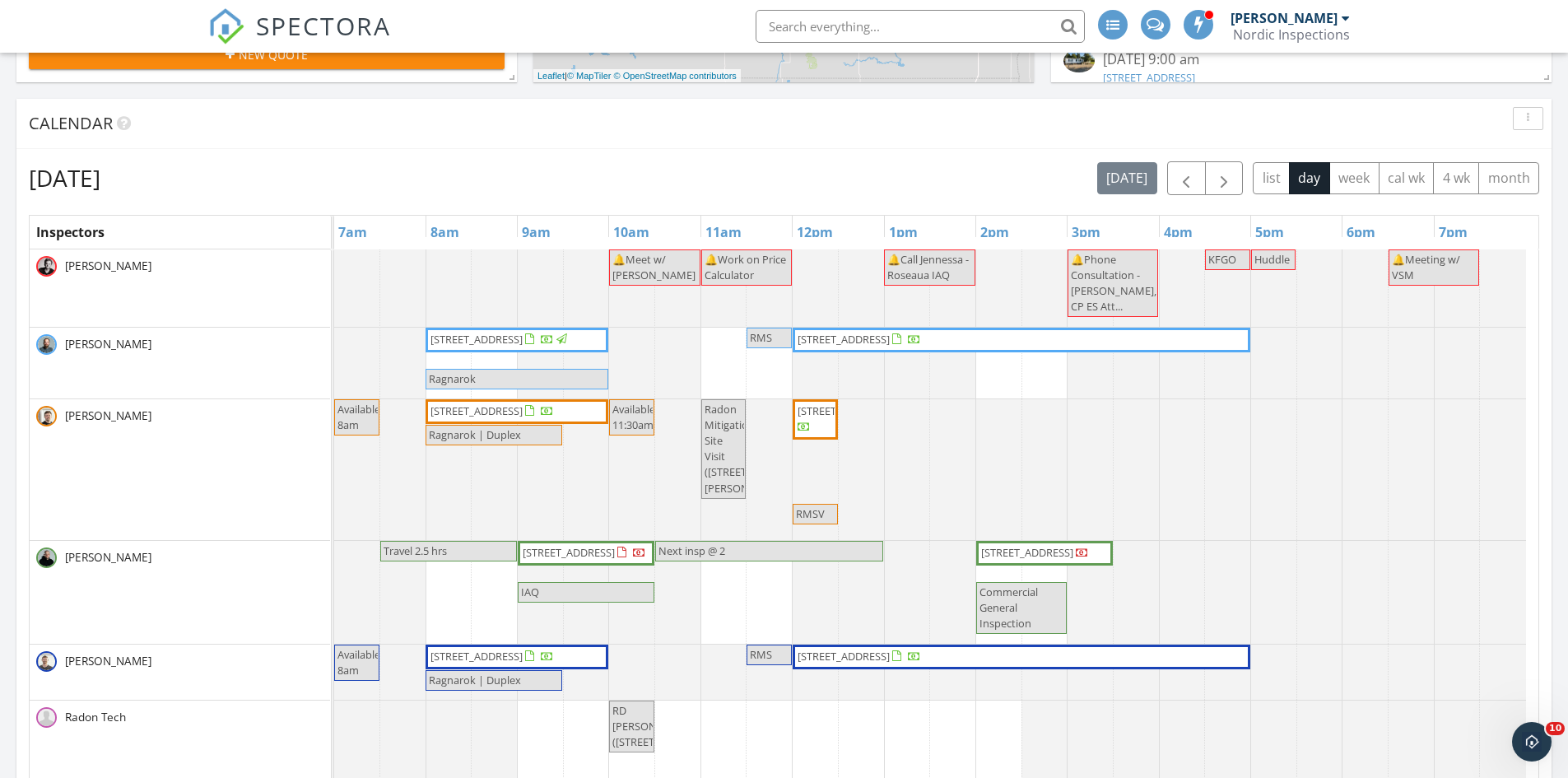
click at [1432, 550] on div at bounding box center [784, 389] width 1568 height 778
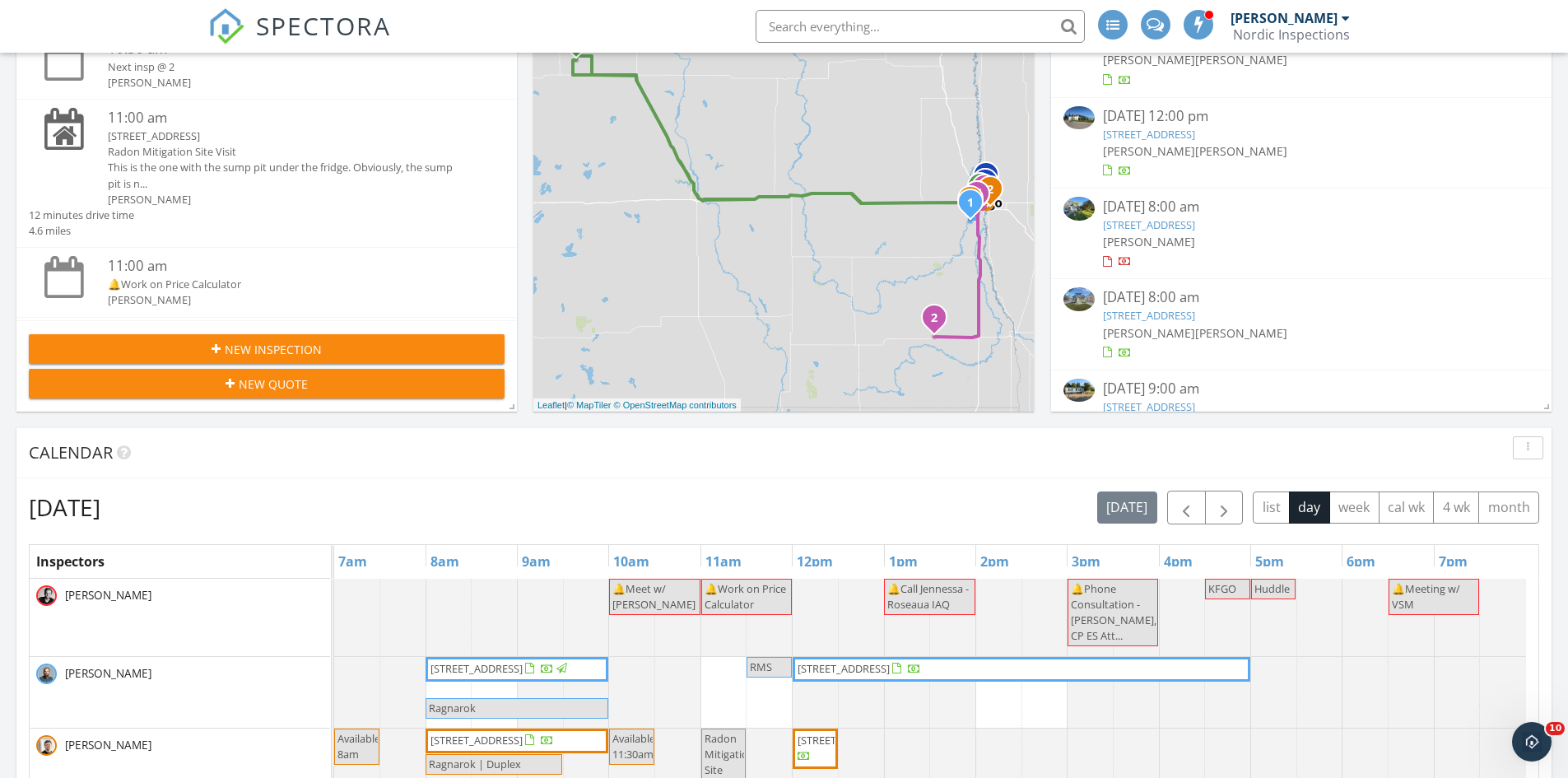
scroll to position [1235, 0]
click at [251, 164] on div "This is the one with the sump pit under the fridge. Obviously, the sump pit is …" at bounding box center [287, 174] width 357 height 32
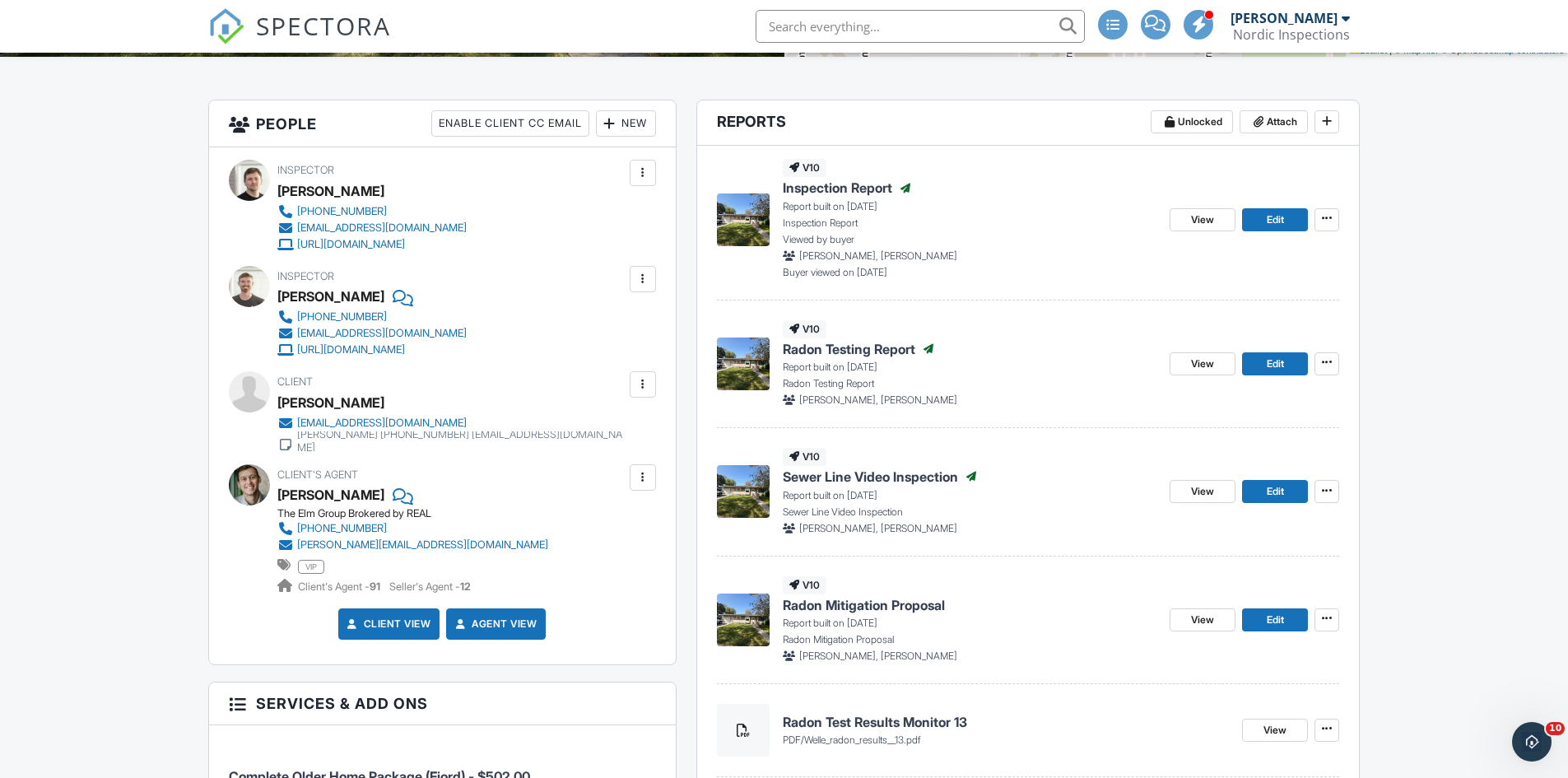
scroll to position [412, 0]
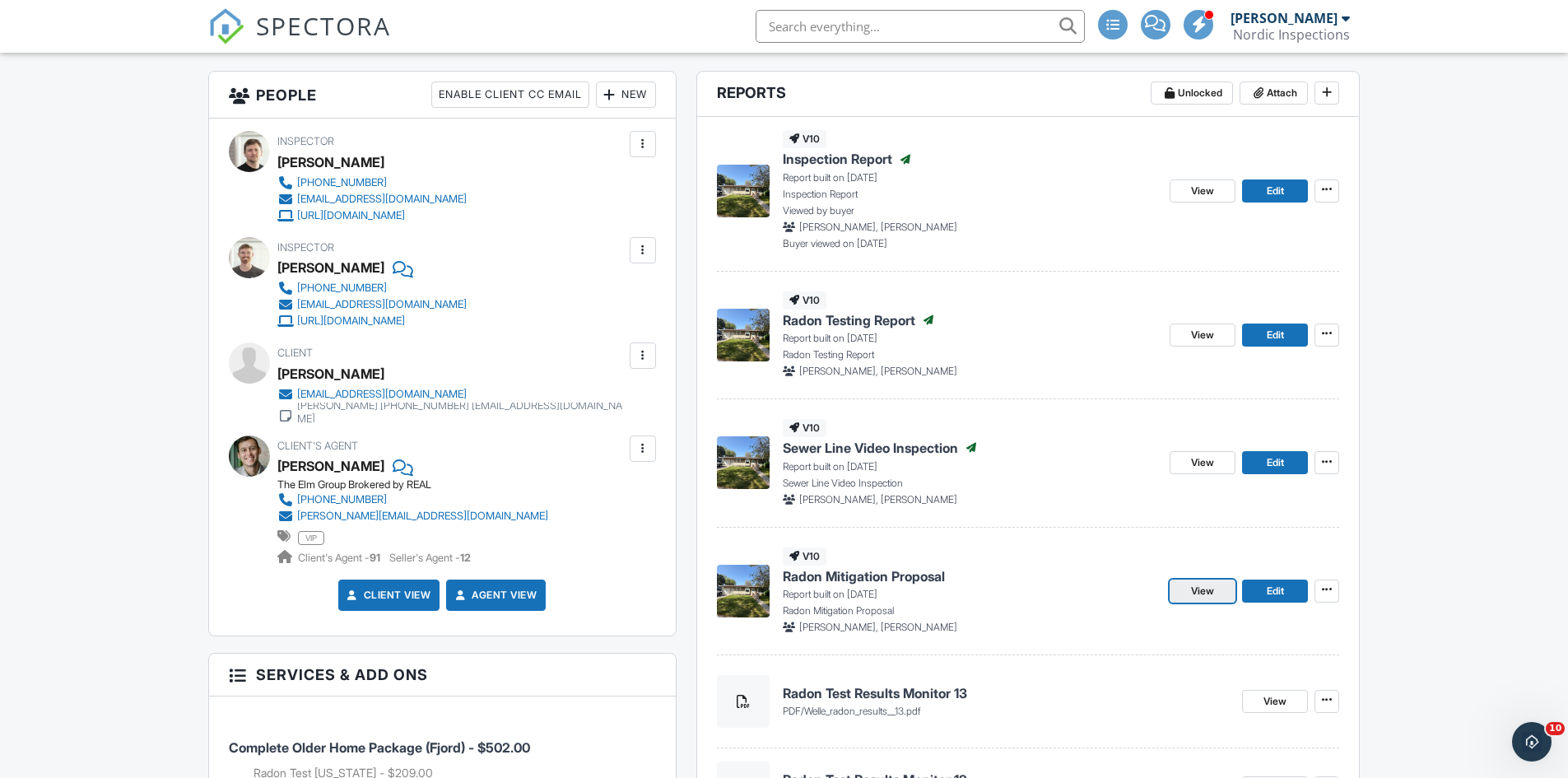
click at [1198, 585] on span "View" at bounding box center [1203, 591] width 23 height 17
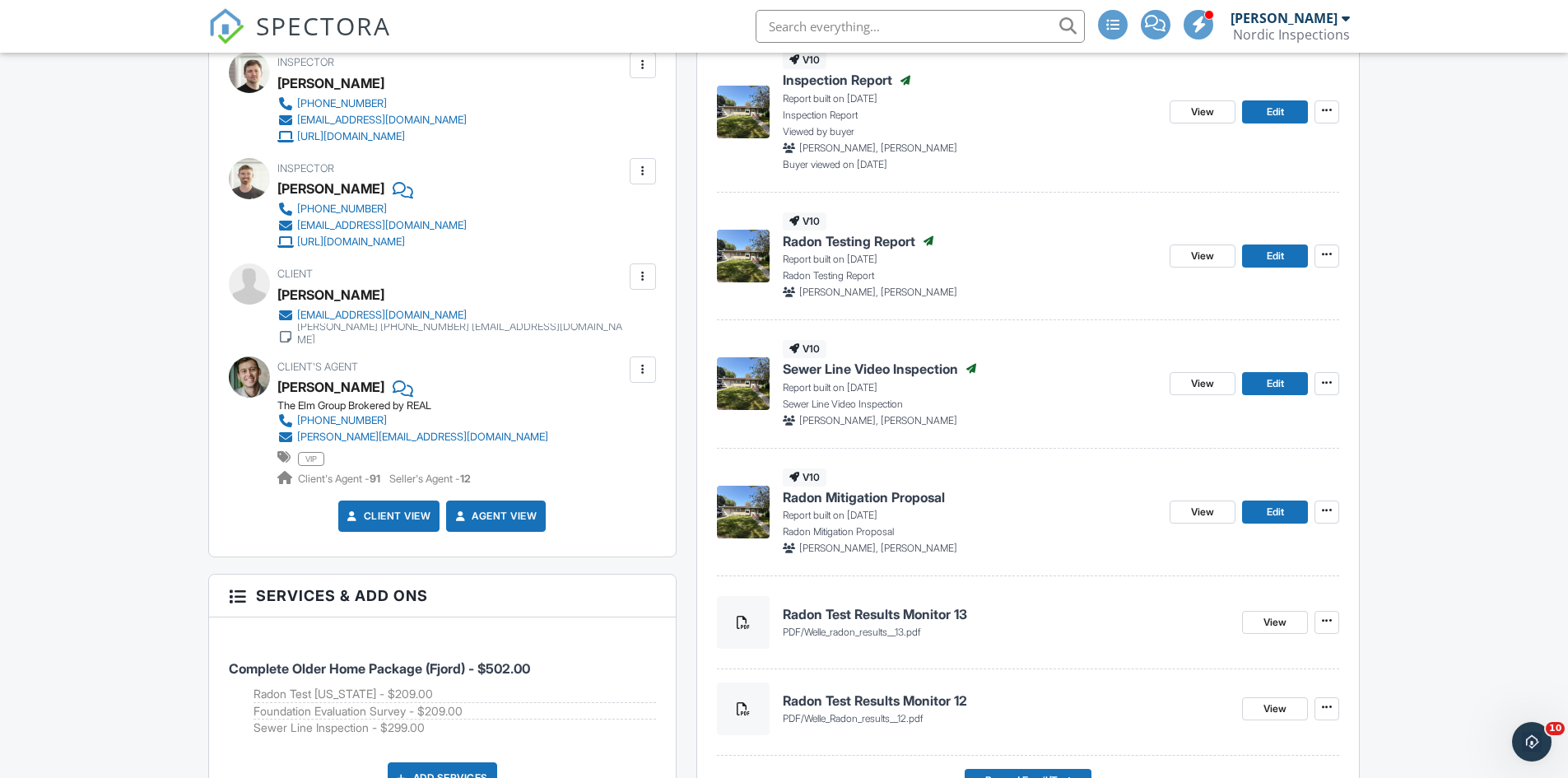
scroll to position [494, 0]
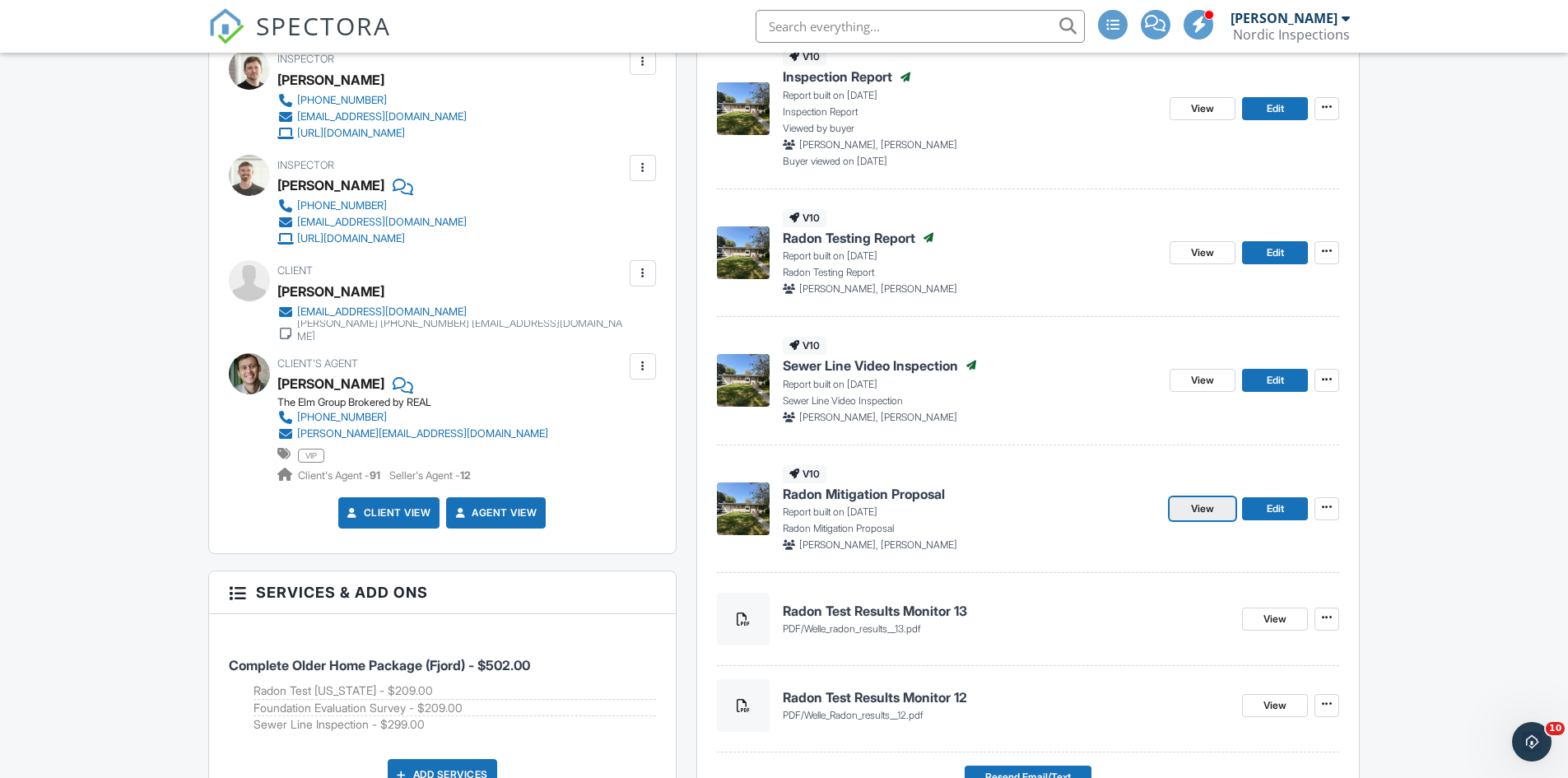
click at [1185, 517] on link "View" at bounding box center [1203, 509] width 66 height 23
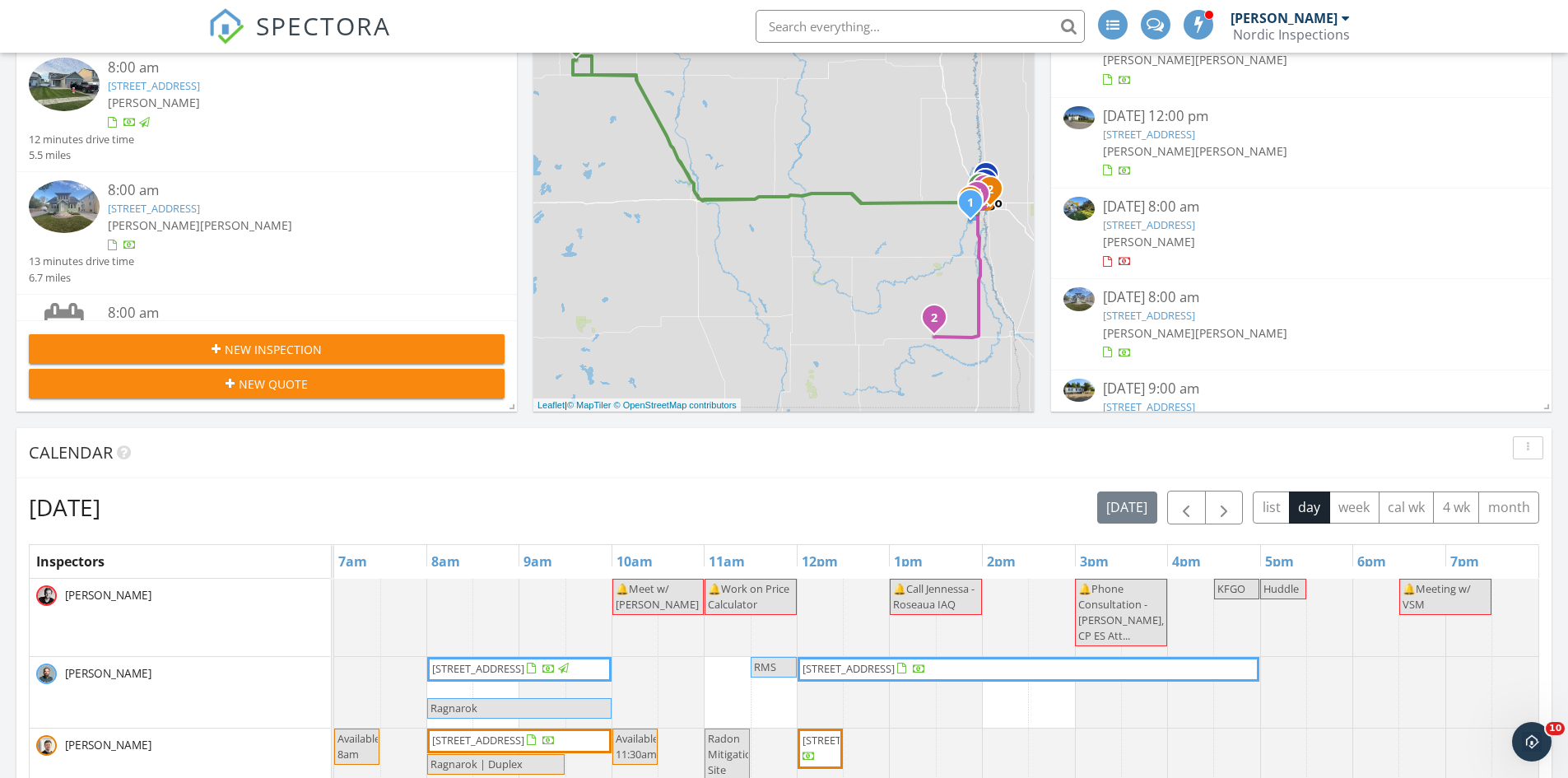
scroll to position [164, 0]
click at [394, 250] on div at bounding box center [287, 246] width 357 height 17
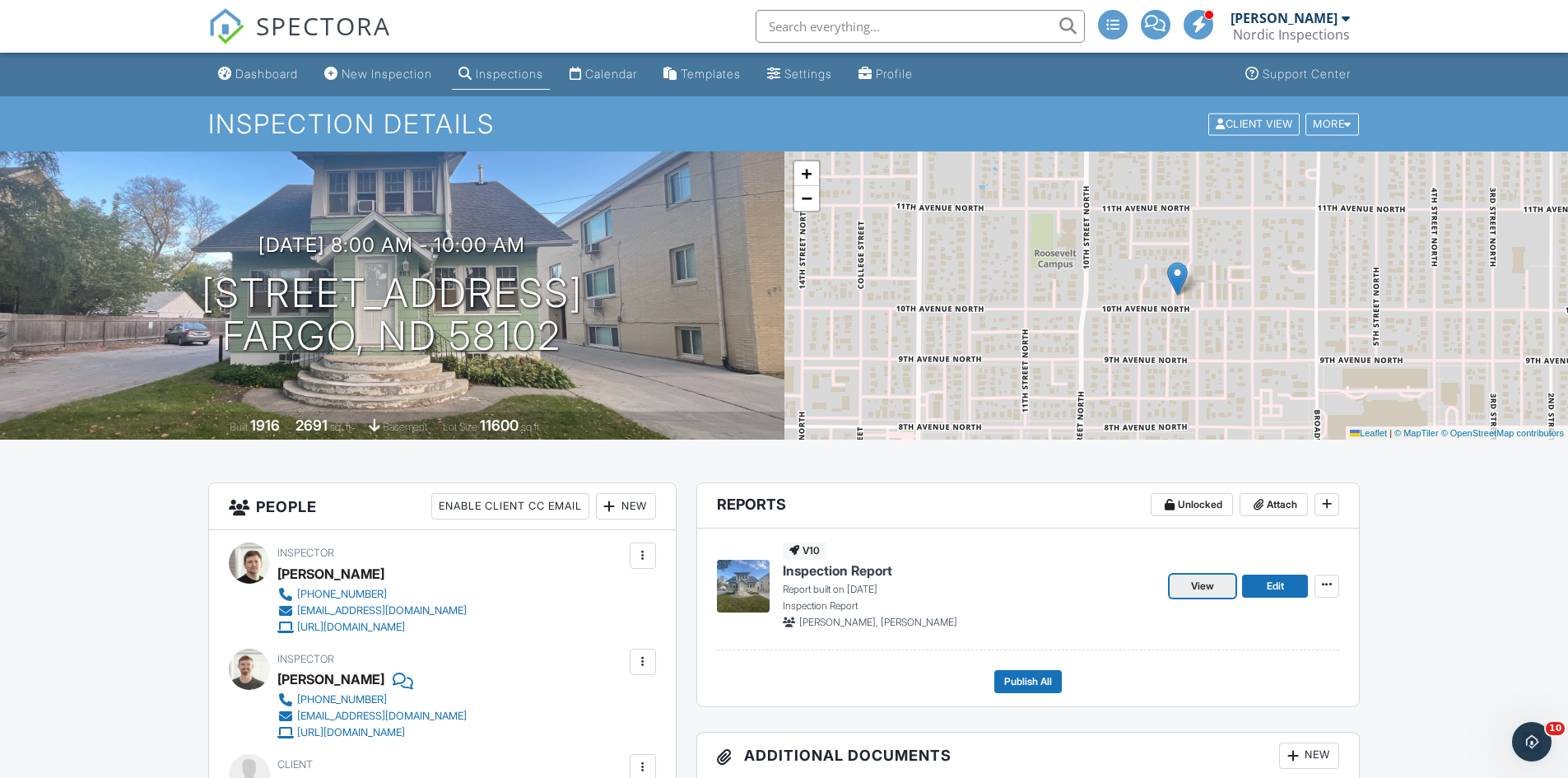
click at [1175, 584] on link "View" at bounding box center [1203, 586] width 66 height 23
click at [1192, 584] on span "View" at bounding box center [1203, 586] width 23 height 17
